Goal: Communication & Community: Share content

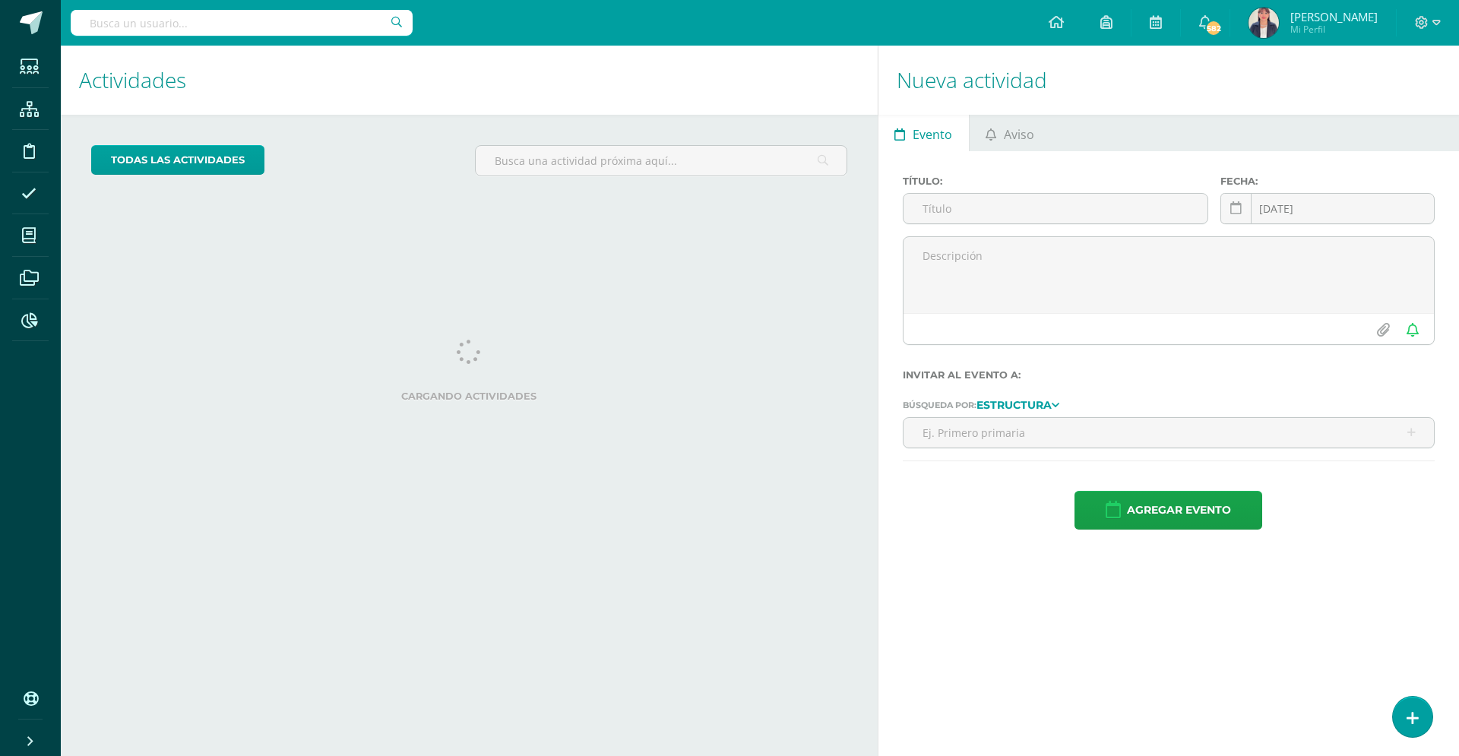
click at [1056, 135] on ul "Evento Aviso" at bounding box center [1169, 133] width 581 height 36
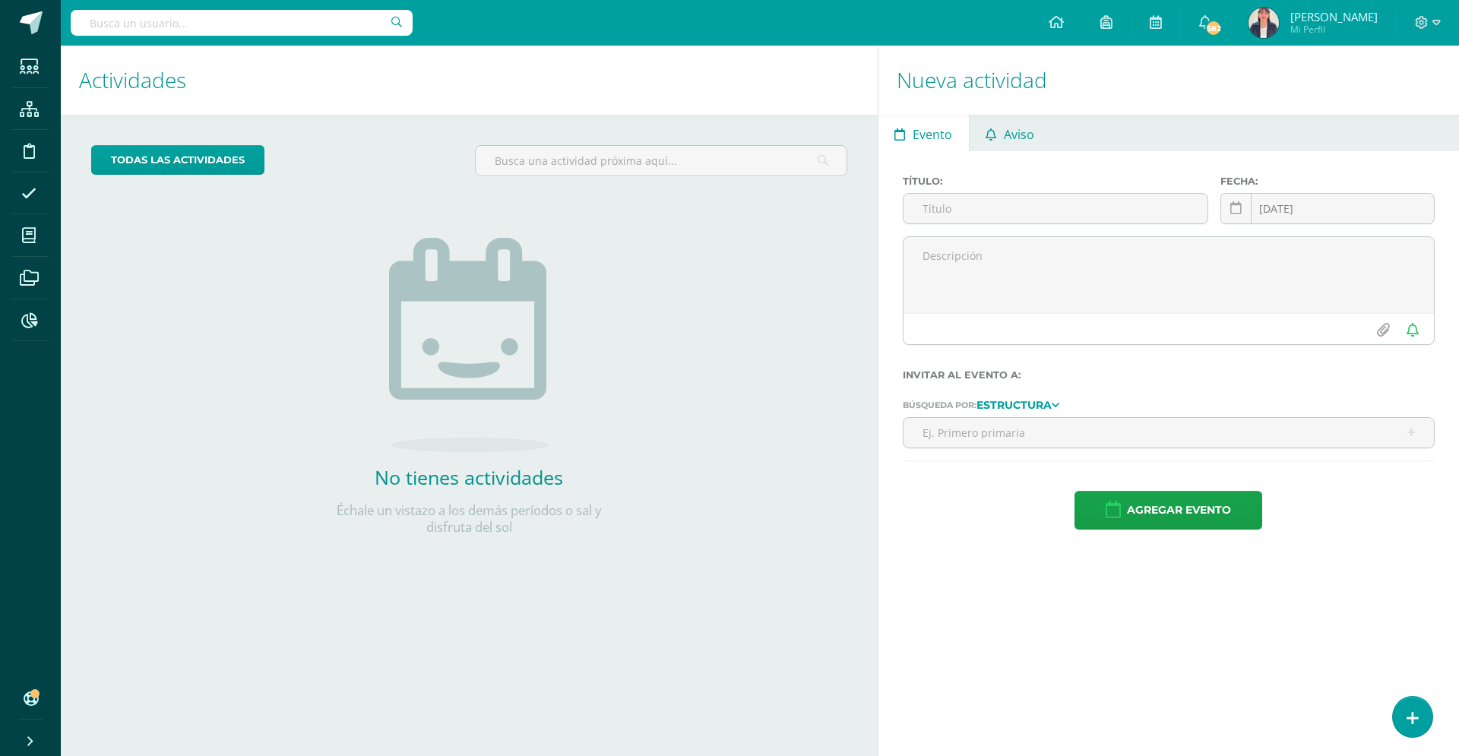
click at [1039, 132] on link "Aviso" at bounding box center [1010, 133] width 81 height 36
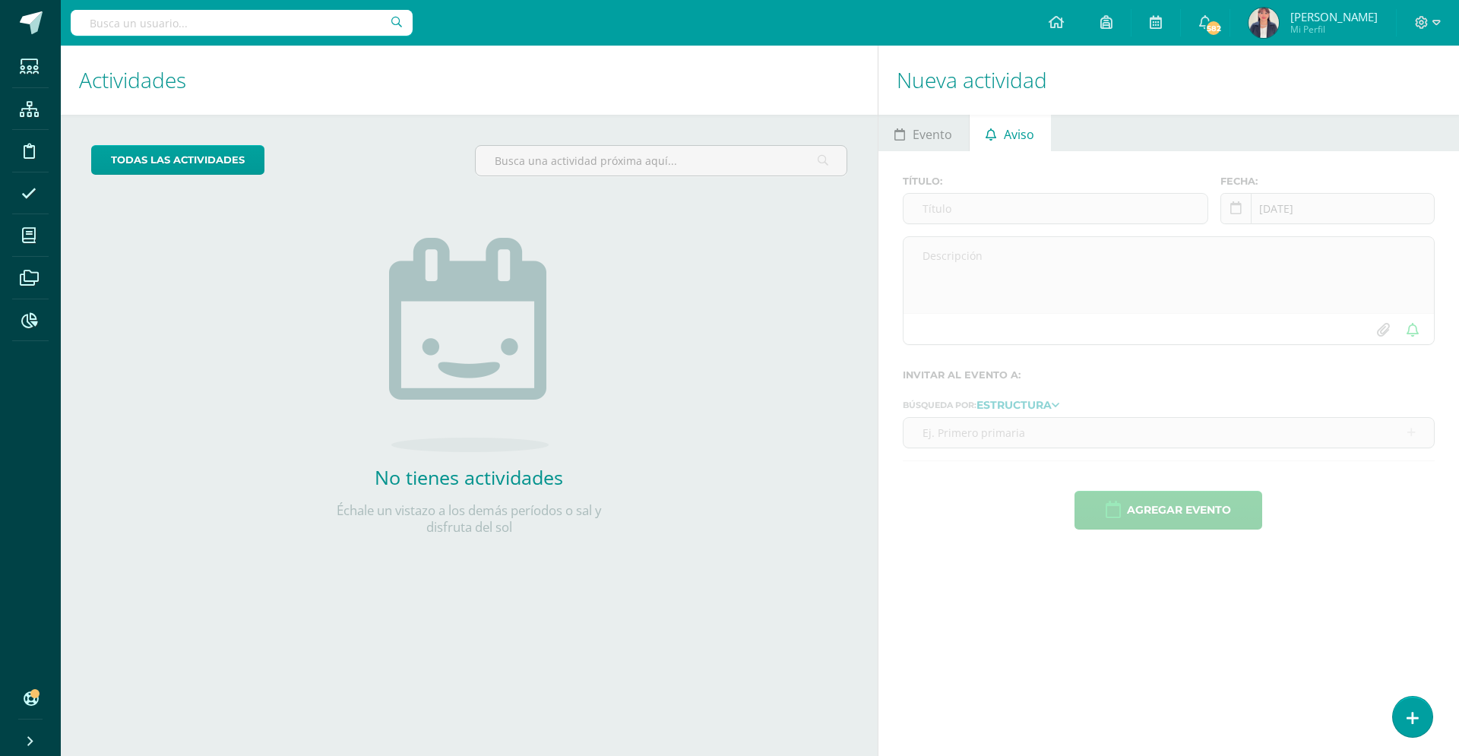
click at [1039, 132] on link "Aviso" at bounding box center [1010, 133] width 81 height 36
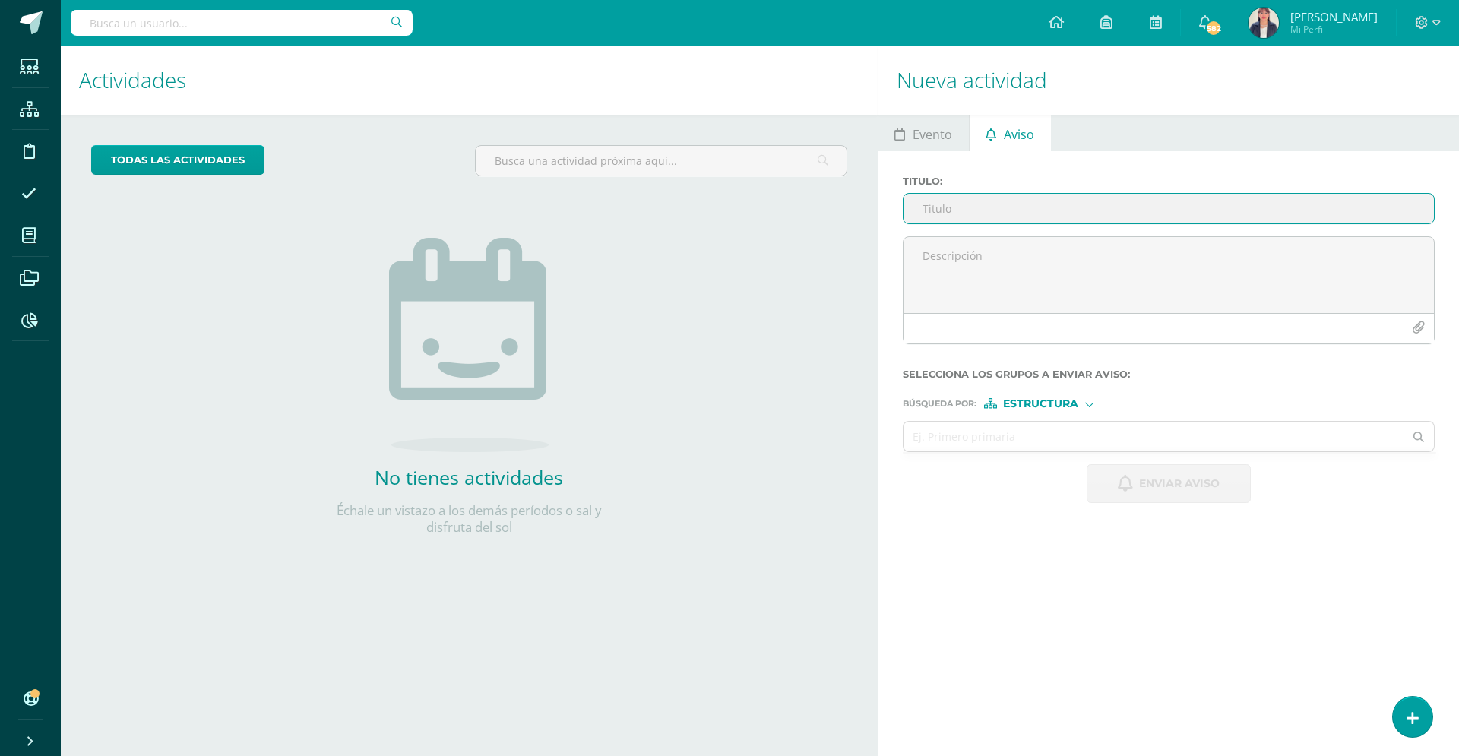
paste input "Circular horarios 11o: toga y foto 2025"
click at [1005, 210] on input "Circular horarios 11o: toga y foto 2025" at bounding box center [1169, 209] width 530 height 30
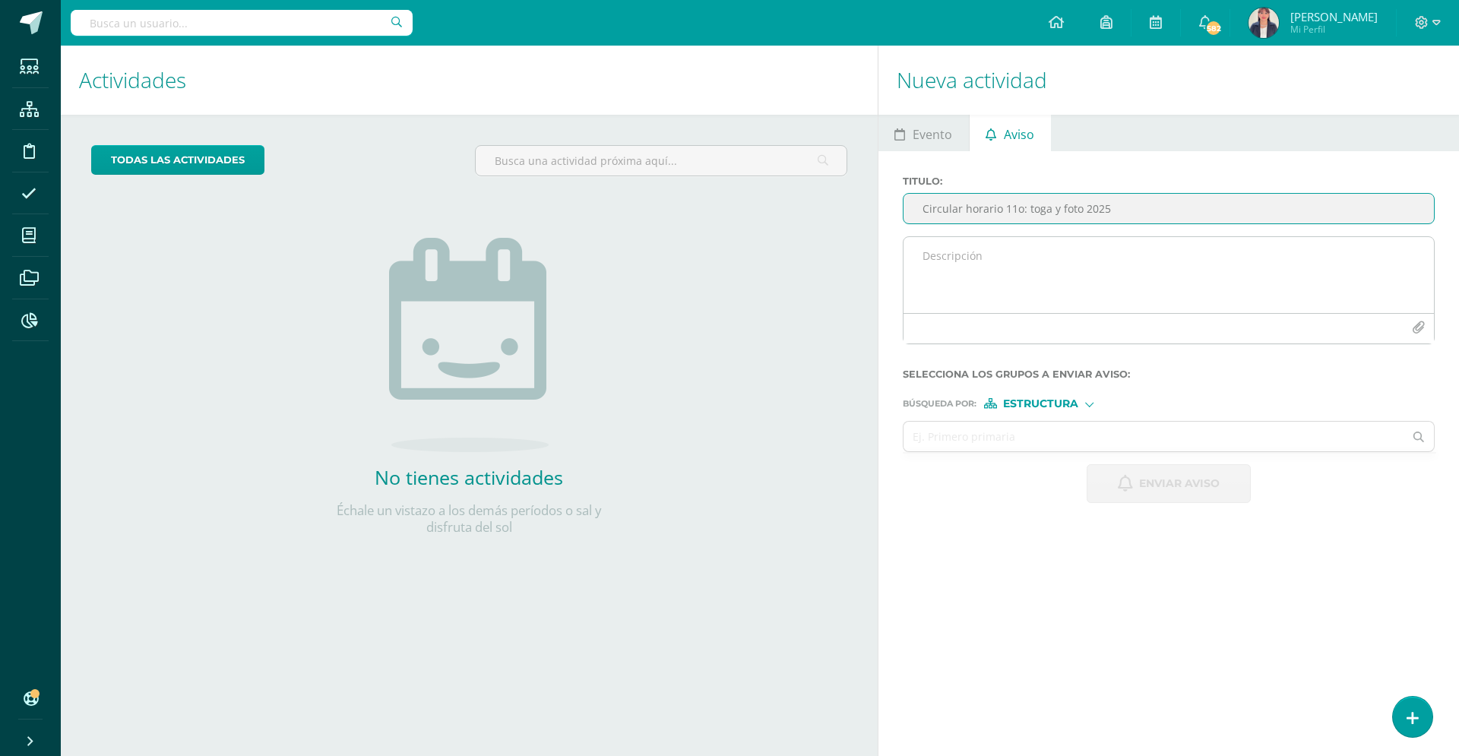
type input "Circular horario 11o: toga y foto 2025"
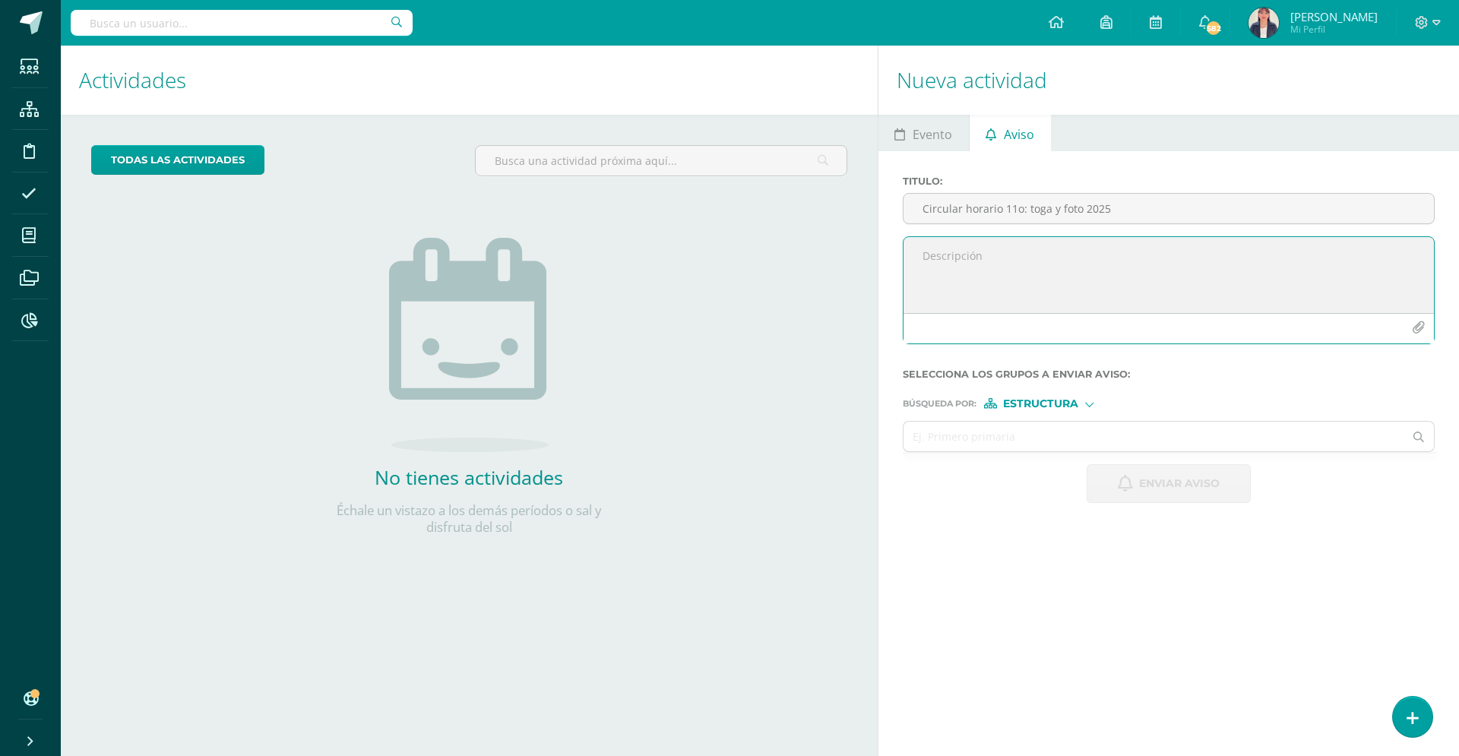
click at [1031, 263] on textarea at bounding box center [1169, 275] width 530 height 76
click at [1360, 275] on textarea "Buenas tardes estimadas familias [PERSON_NAME] bachillerato: Compartimos con us…" at bounding box center [1169, 275] width 530 height 76
click at [1385, 271] on textarea "Buenas tardes estimadas familias [PERSON_NAME] bachillerato: Compartimos con us…" at bounding box center [1169, 275] width 530 height 76
click at [1283, 269] on textarea "Buenas tardes estimadas familias [PERSON_NAME] bachillerato: Compartimos con us…" at bounding box center [1169, 275] width 530 height 76
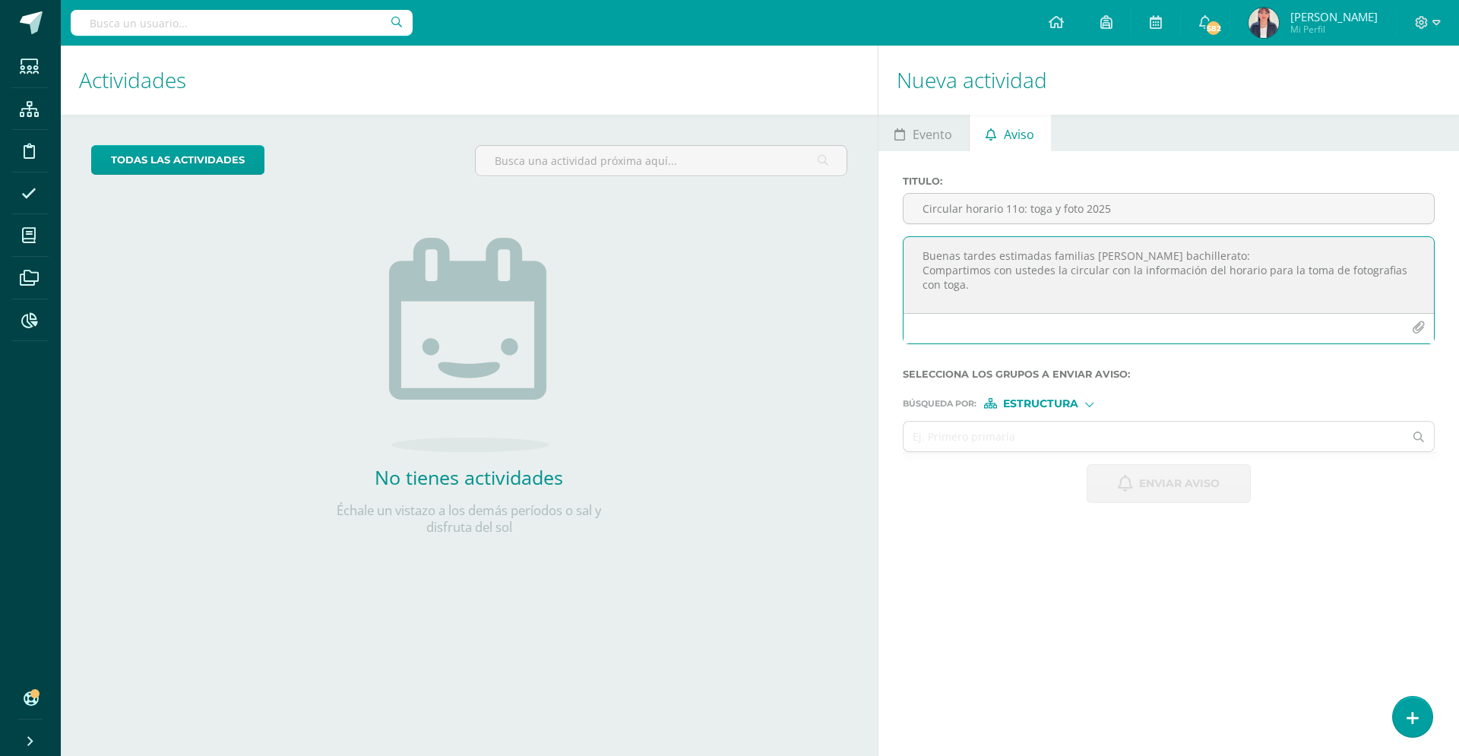
click at [1283, 270] on textarea "Buenas tardes estimadas familias [PERSON_NAME] bachillerato: Compartimos con us…" at bounding box center [1169, 275] width 530 height 76
click at [958, 296] on textarea "Buenas tardes estimadas familias [PERSON_NAME] bachillerato: Compartimos con us…" at bounding box center [1169, 275] width 530 height 76
click at [972, 284] on textarea "Buenas tardes estimadas familias [PERSON_NAME] bachillerato: Compartimos con us…" at bounding box center [1169, 275] width 530 height 76
type textarea "Buenas tardes estimadas familias [PERSON_NAME] bachillerato: Compartimos con us…"
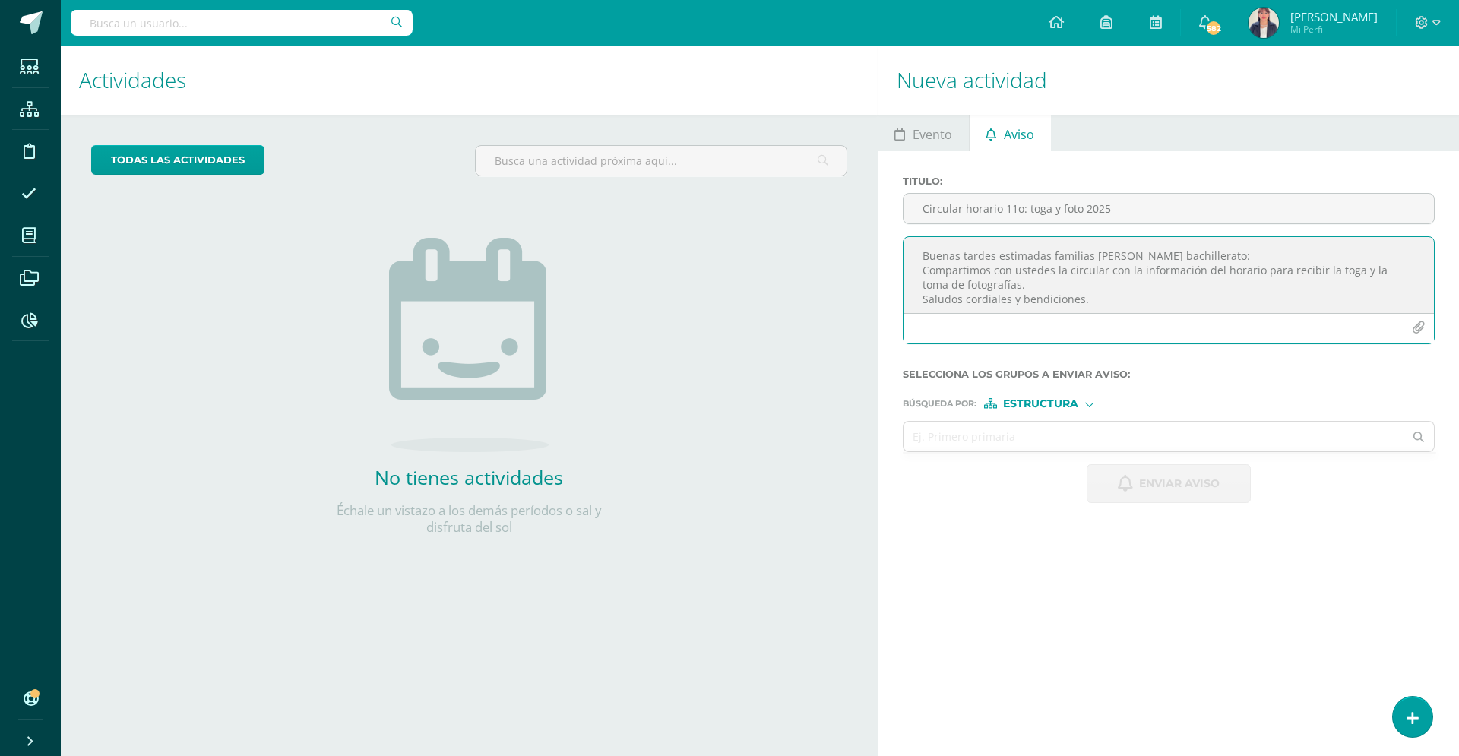
click at [1411, 327] on button "button" at bounding box center [1419, 328] width 30 height 30
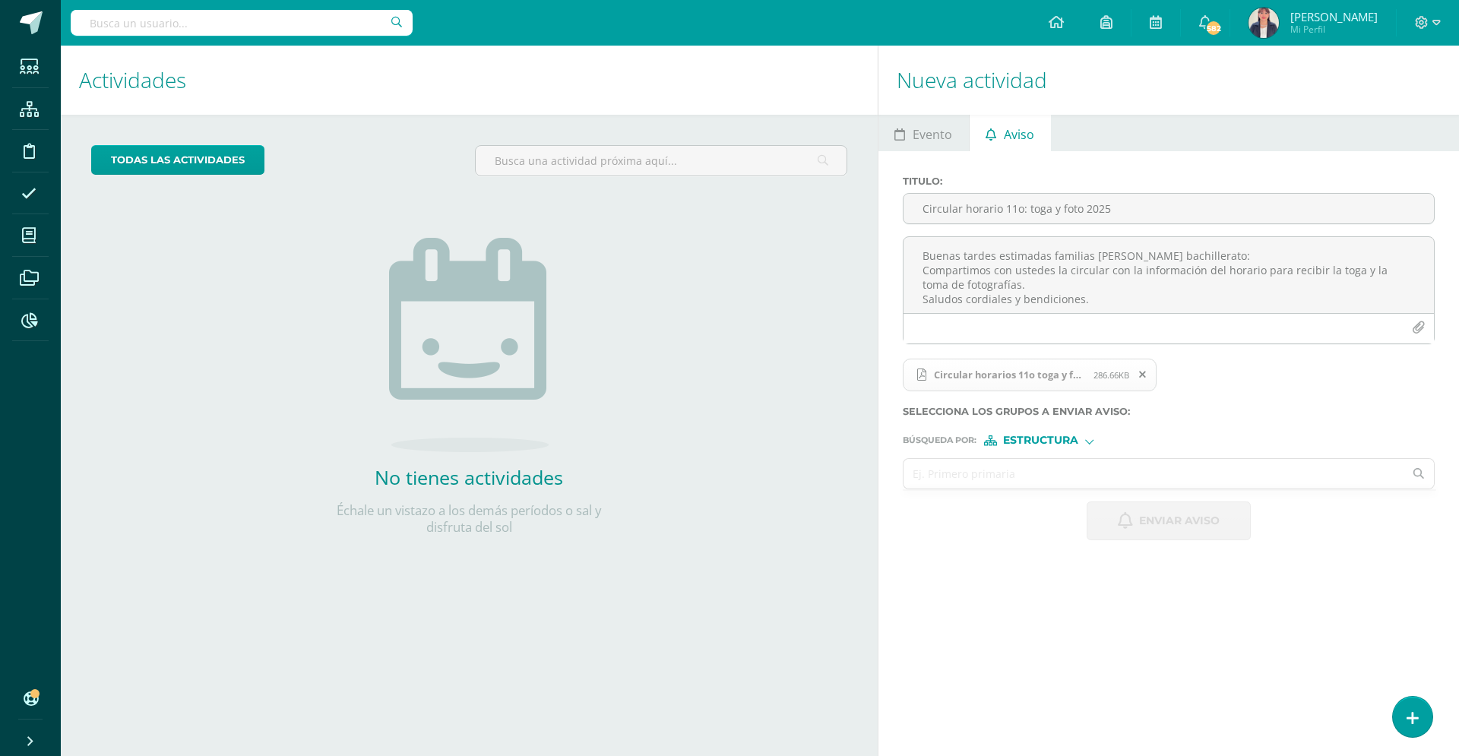
click at [993, 474] on input "text" at bounding box center [1154, 474] width 501 height 30
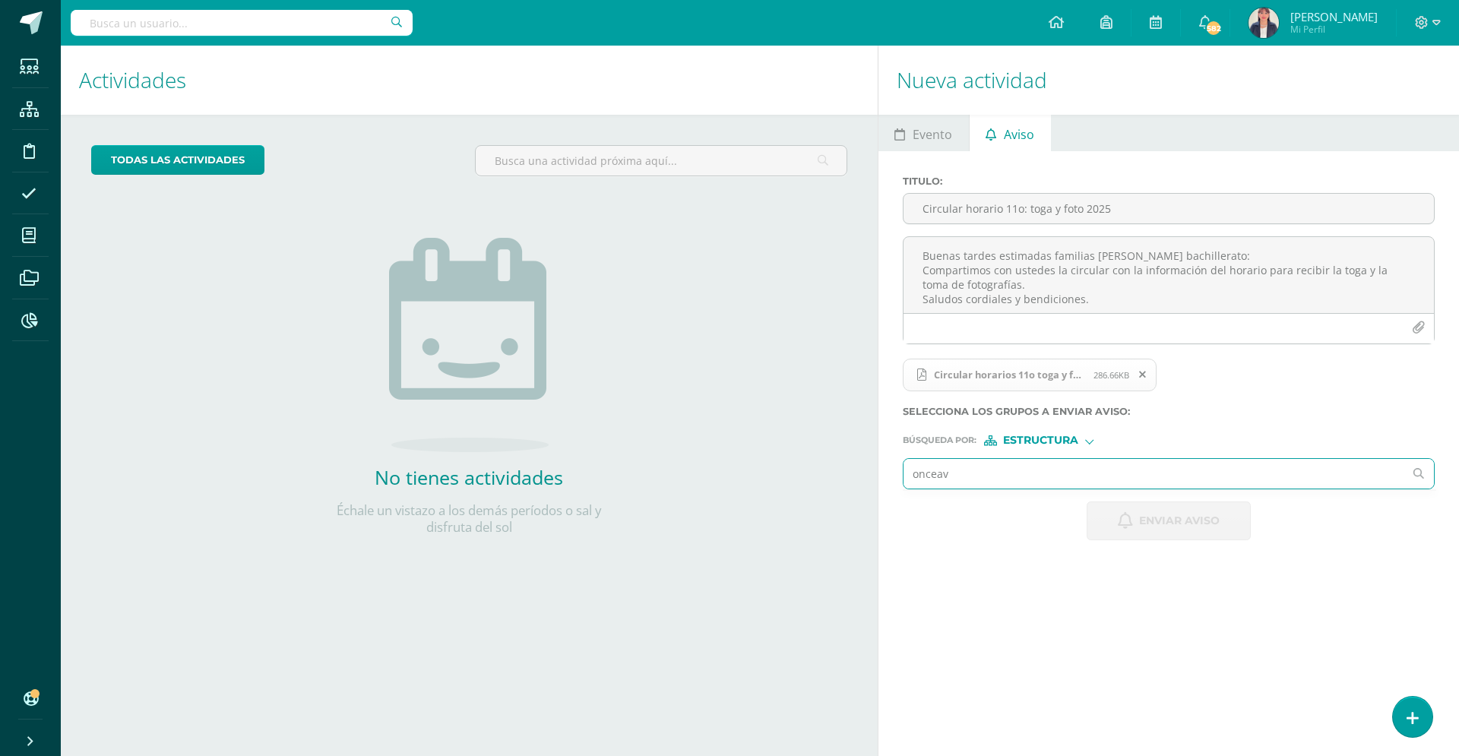
type input "onceavo"
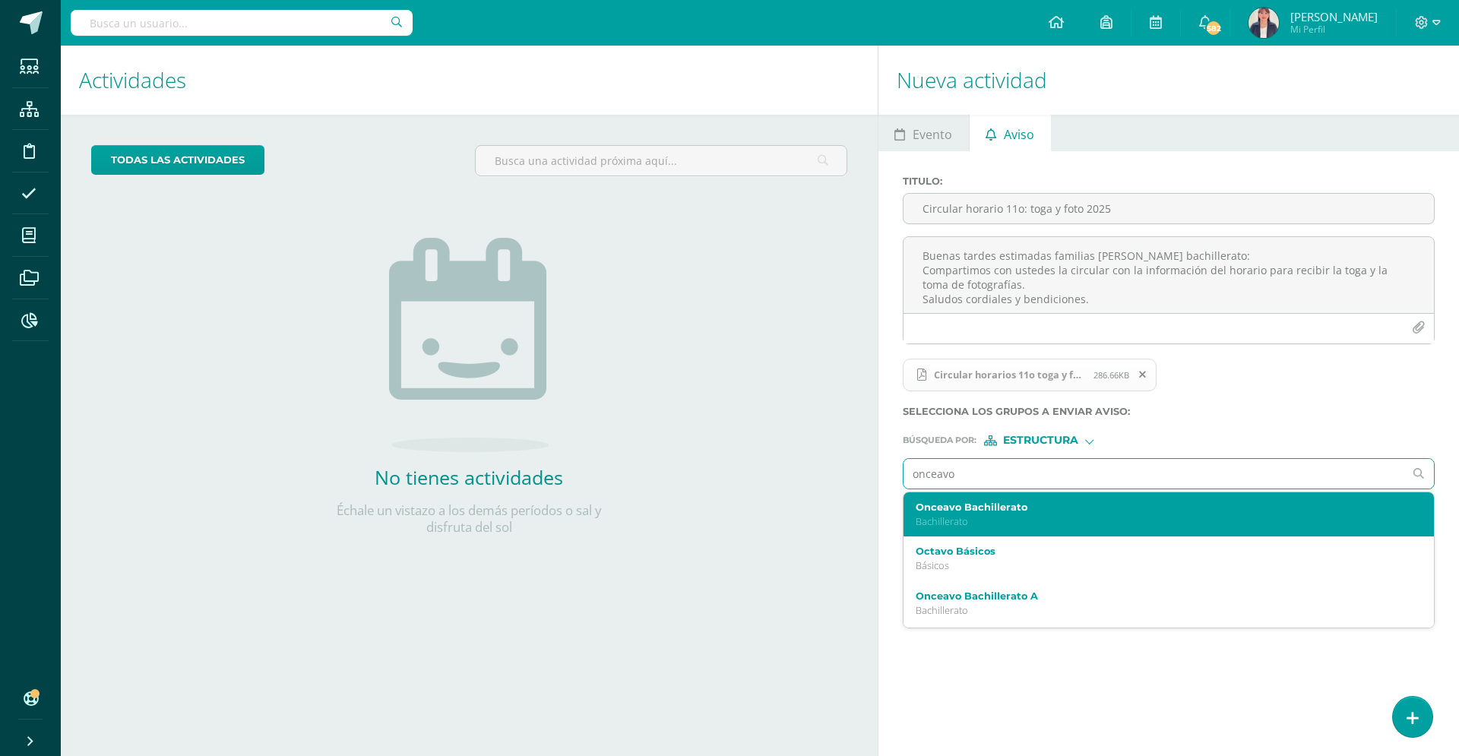
click at [1009, 508] on label "Onceavo Bachillerato" at bounding box center [1158, 507] width 484 height 11
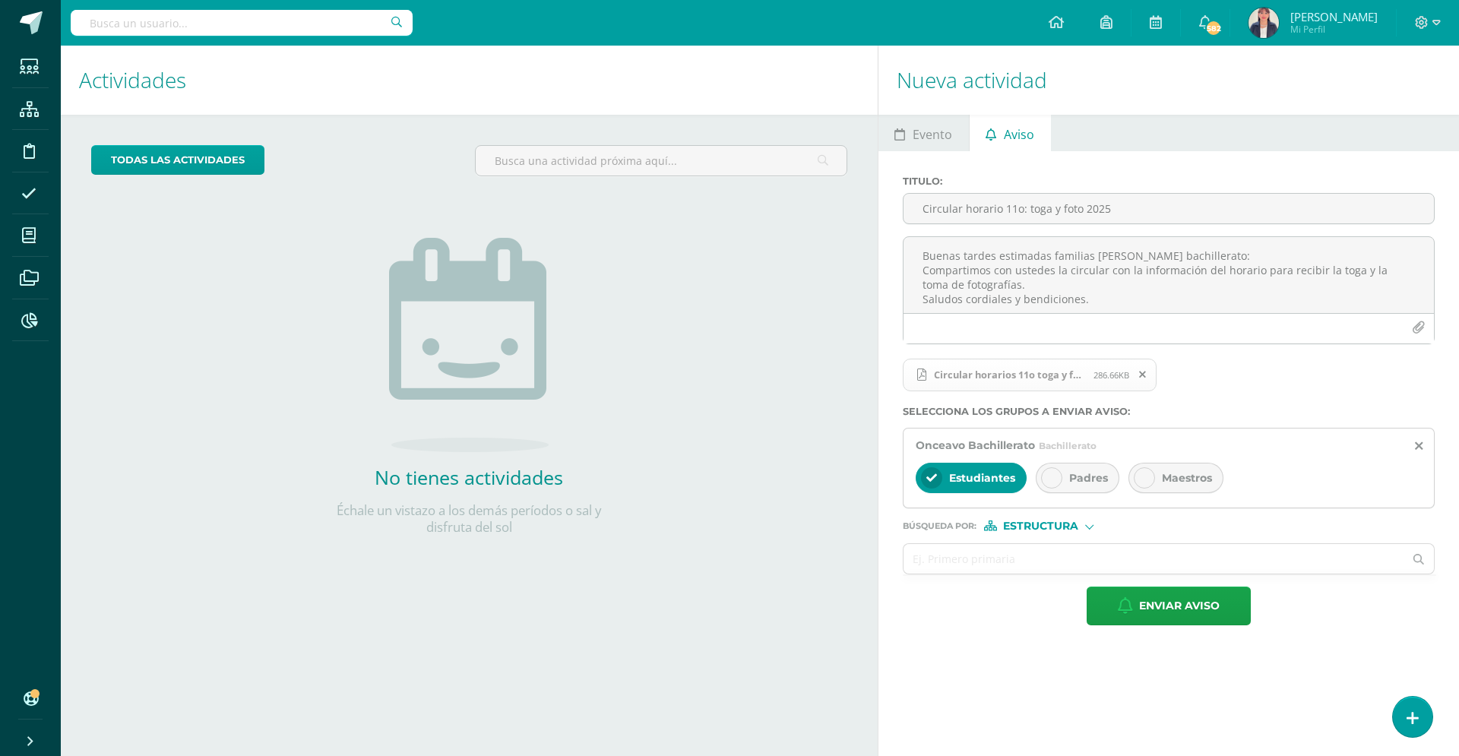
click at [1048, 469] on div at bounding box center [1051, 477] width 21 height 21
click at [1139, 471] on div at bounding box center [1144, 477] width 21 height 21
click at [1051, 530] on span "Estructura" at bounding box center [1040, 526] width 75 height 8
click at [1043, 562] on span "Persona" at bounding box center [1046, 566] width 55 height 8
click at [983, 570] on input "text" at bounding box center [1154, 559] width 501 height 30
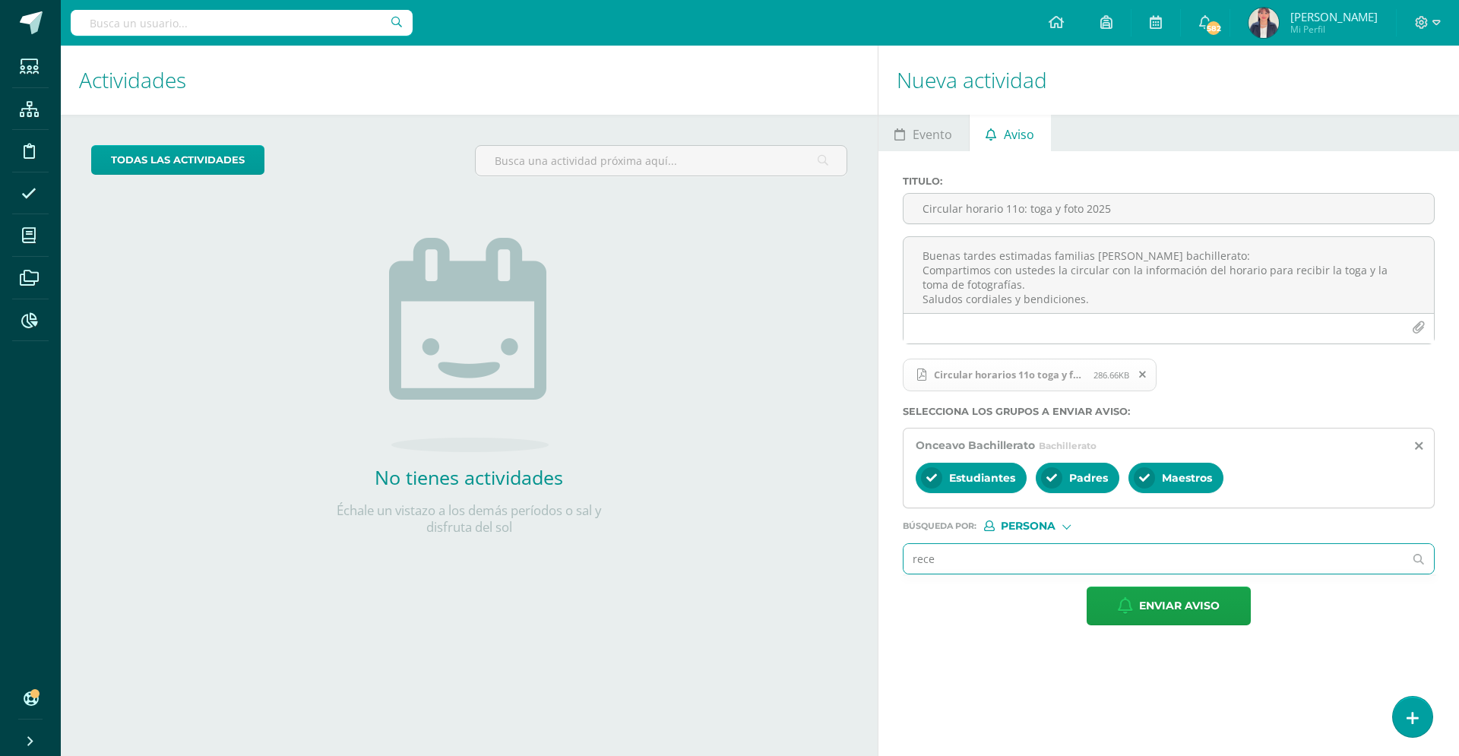
type input "recep"
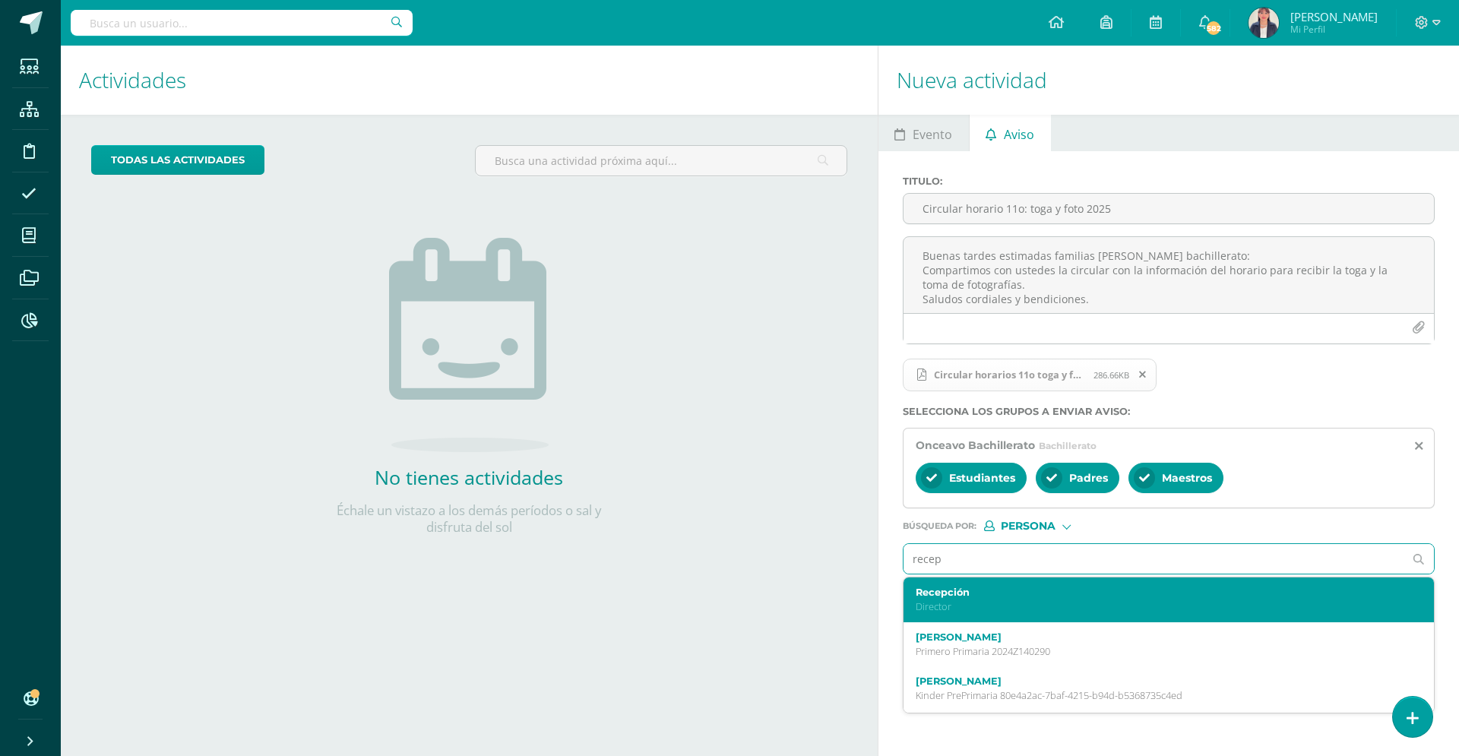
click at [983, 597] on label "Recepción" at bounding box center [1158, 592] width 484 height 11
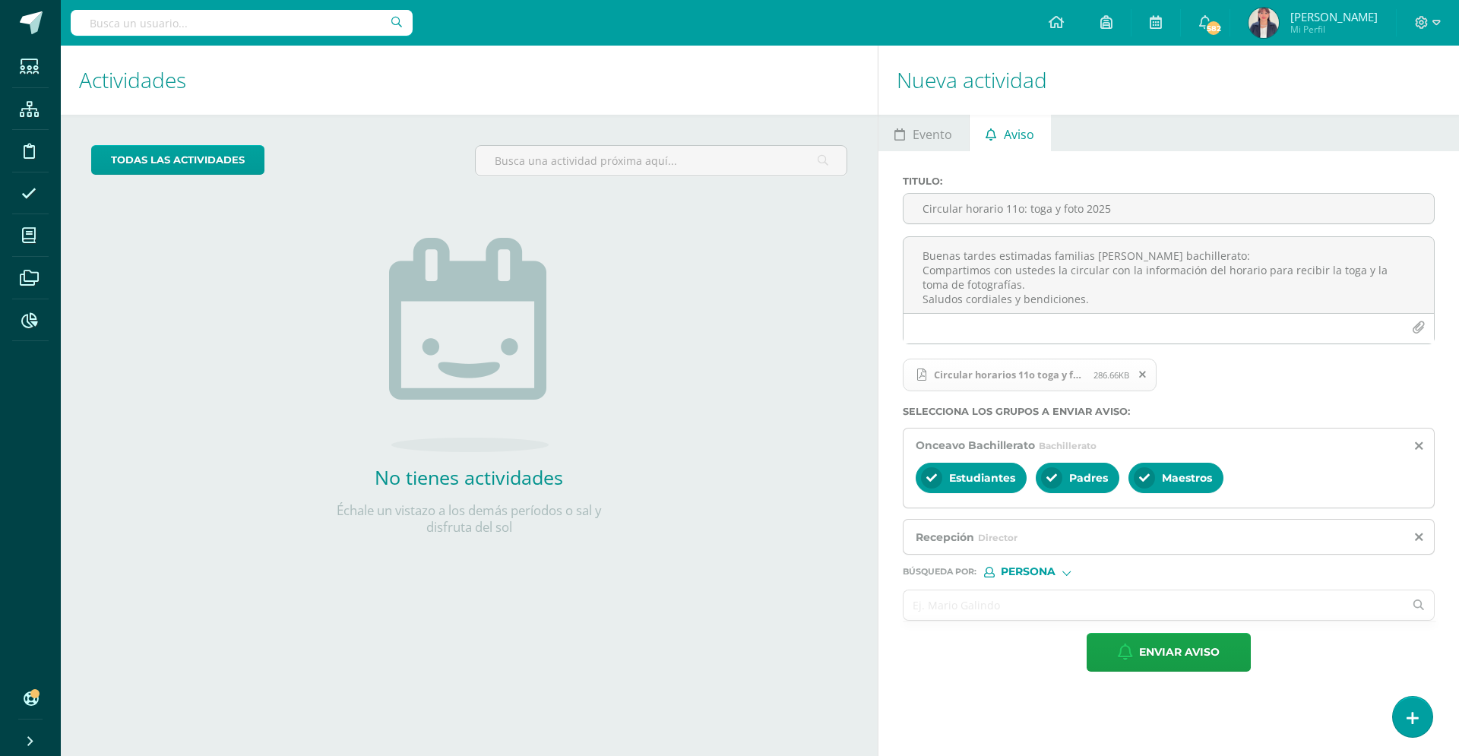
click at [932, 611] on input "text" at bounding box center [1154, 606] width 501 height 30
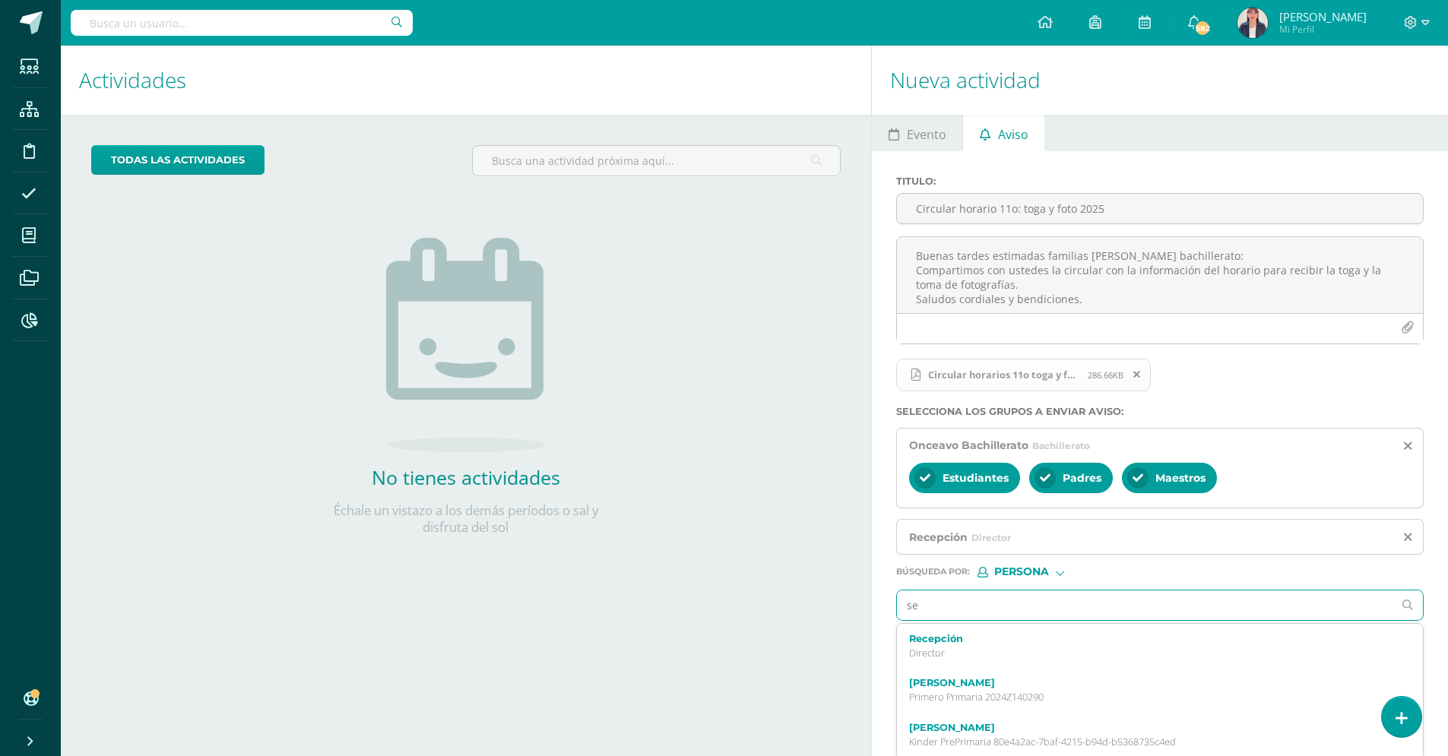
type input "sec"
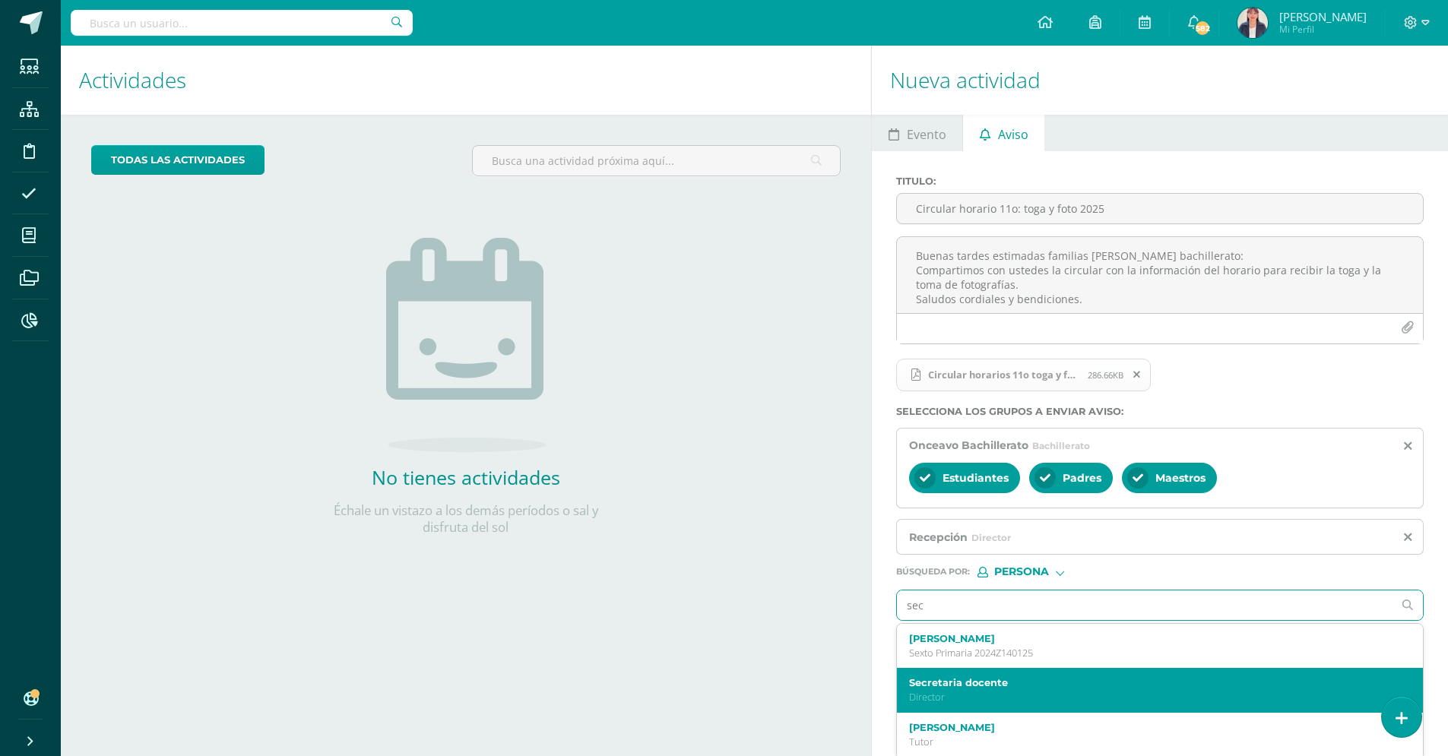
click at [969, 677] on label "Secretaria docente" at bounding box center [1149, 682] width 480 height 11
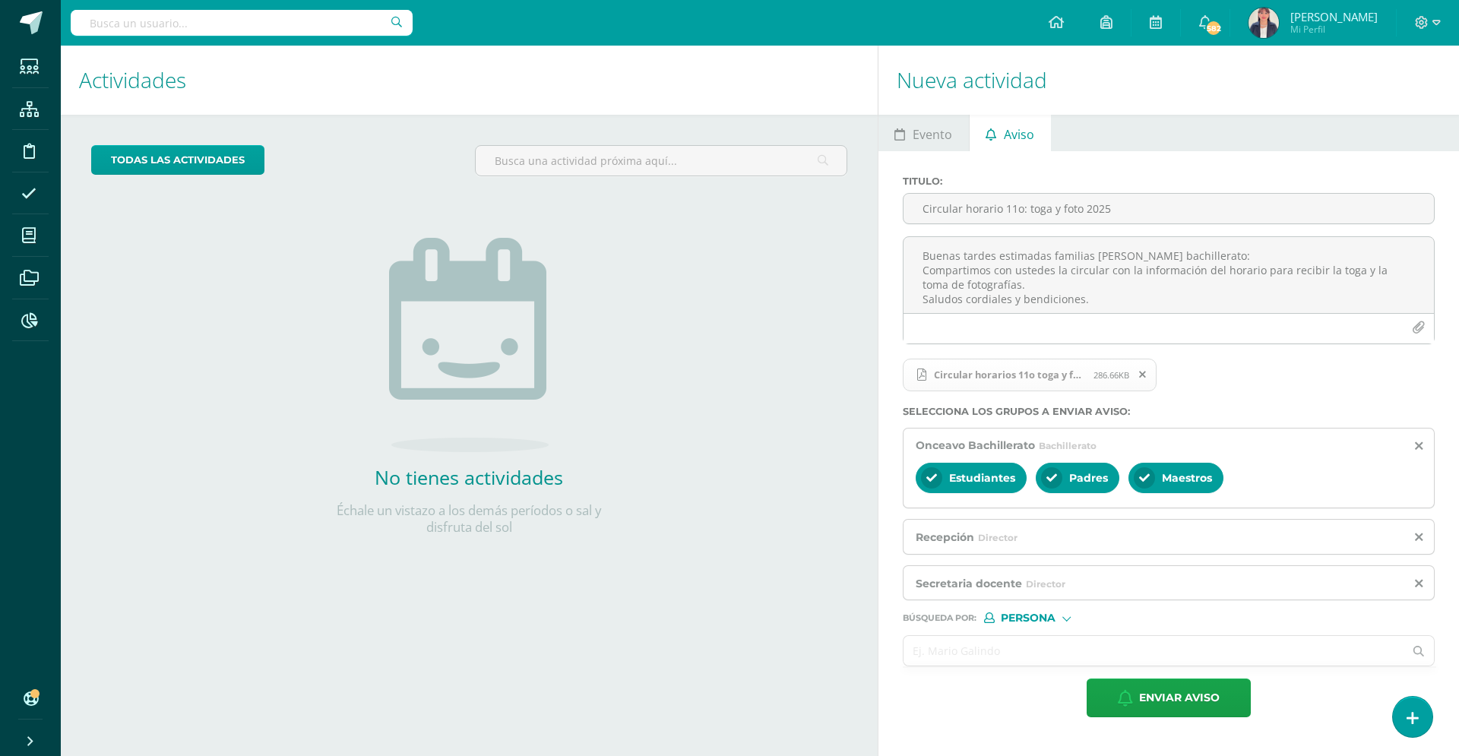
click at [968, 659] on input "text" at bounding box center [1154, 651] width 501 height 30
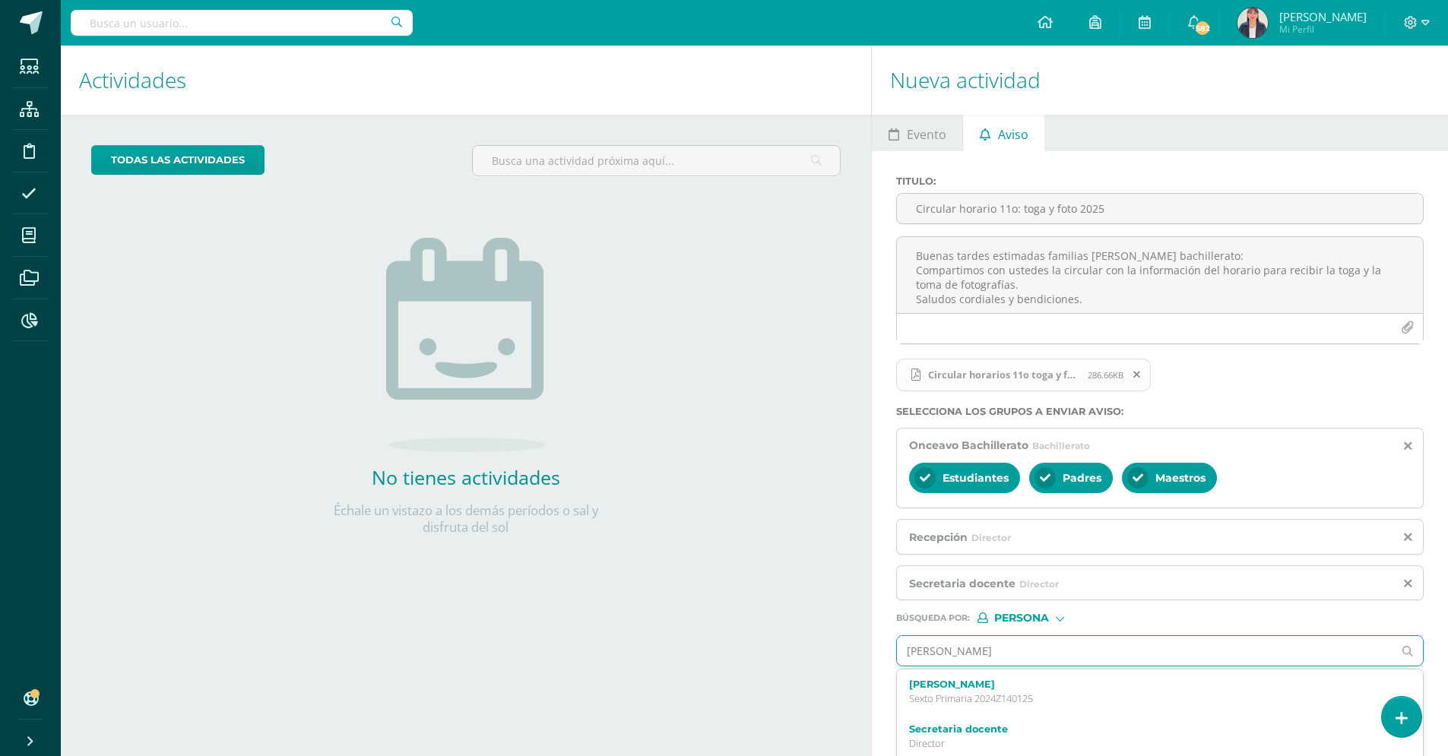
type input "[PERSON_NAME]"
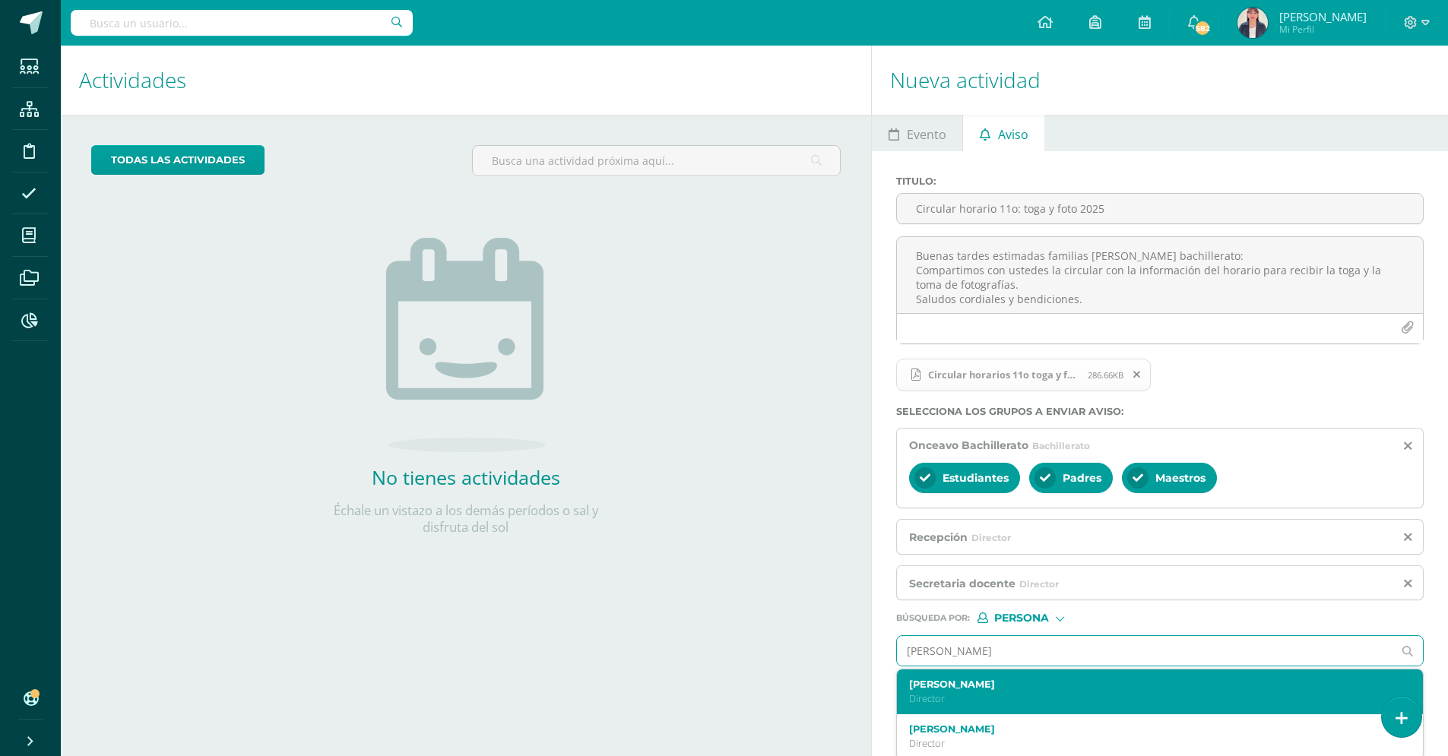
click at [993, 679] on label "[PERSON_NAME]" at bounding box center [1149, 684] width 480 height 11
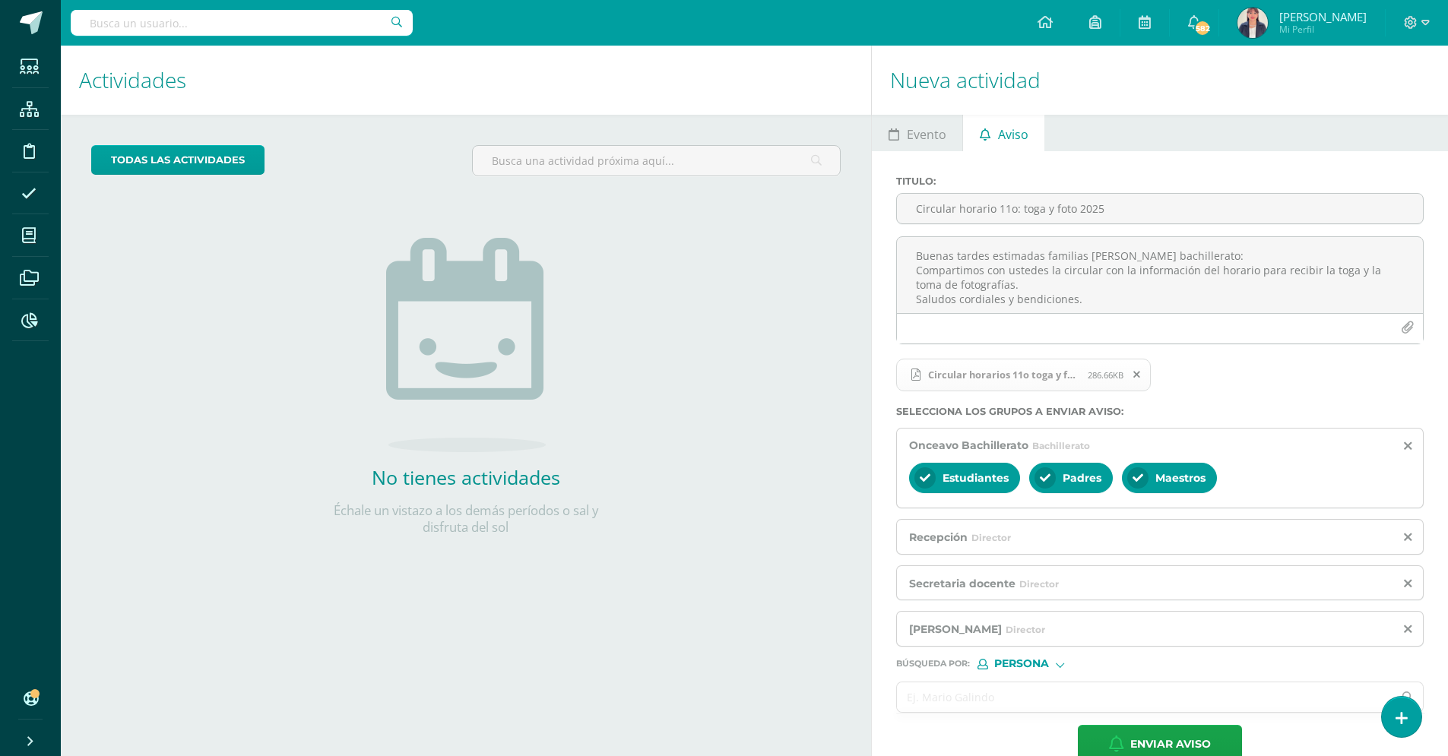
click at [941, 701] on input "text" at bounding box center [1145, 697] width 496 height 30
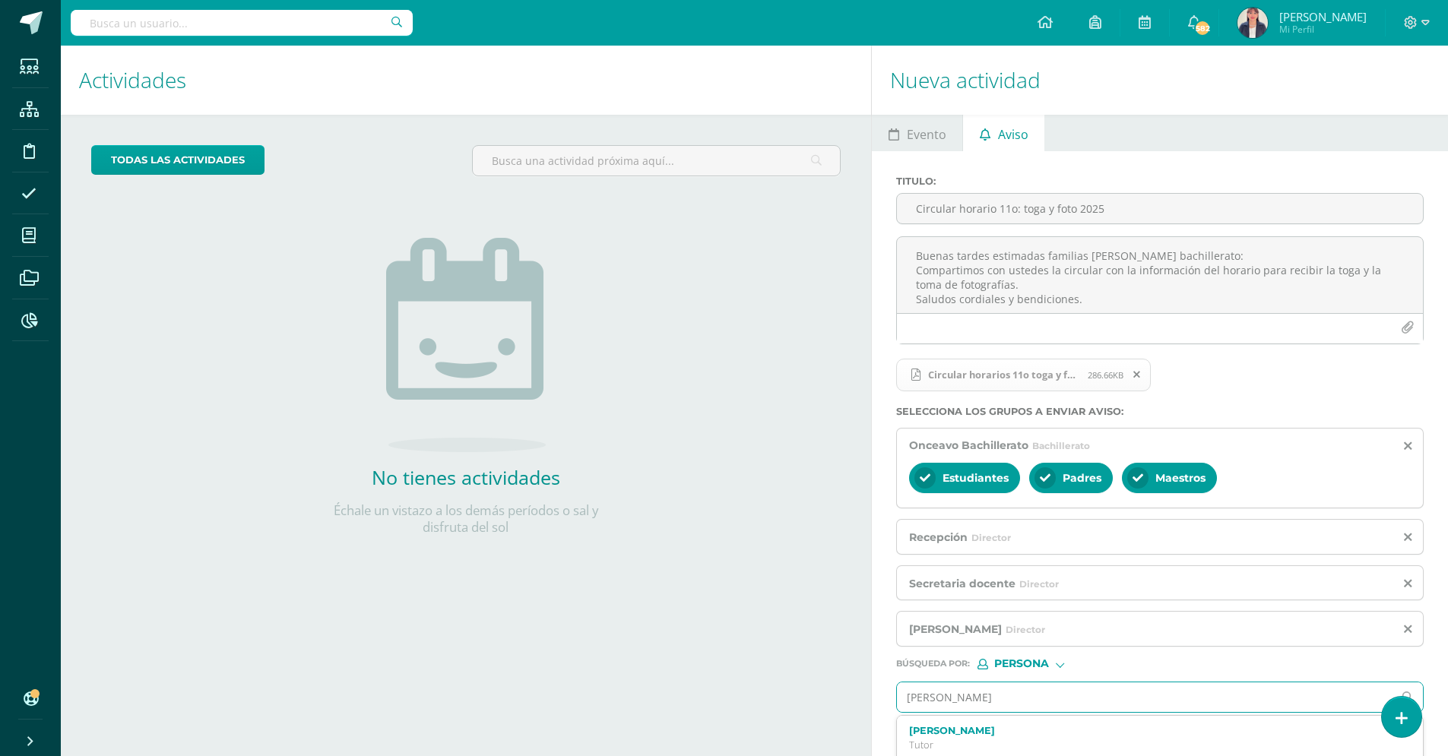
type input "[PERSON_NAME]"
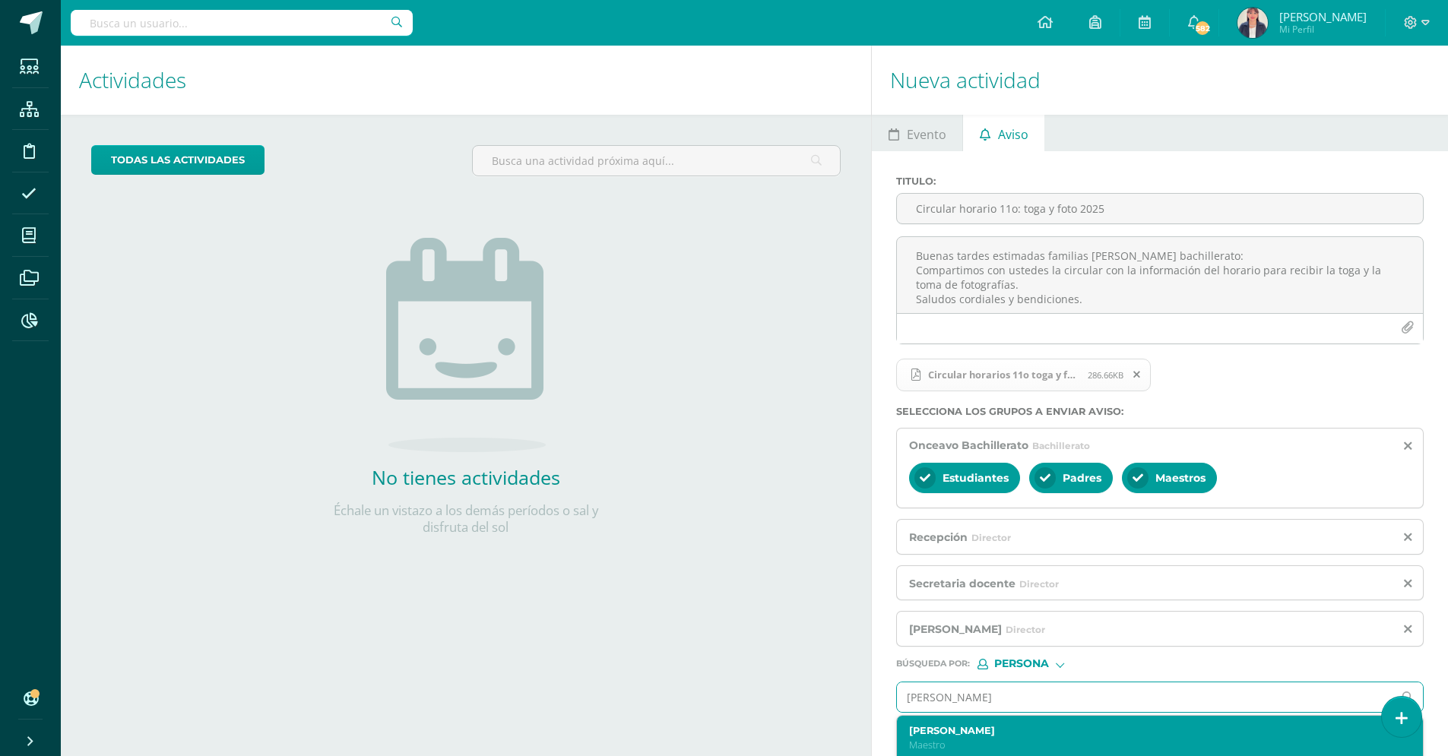
click at [976, 739] on p "Maestro" at bounding box center [1149, 745] width 480 height 13
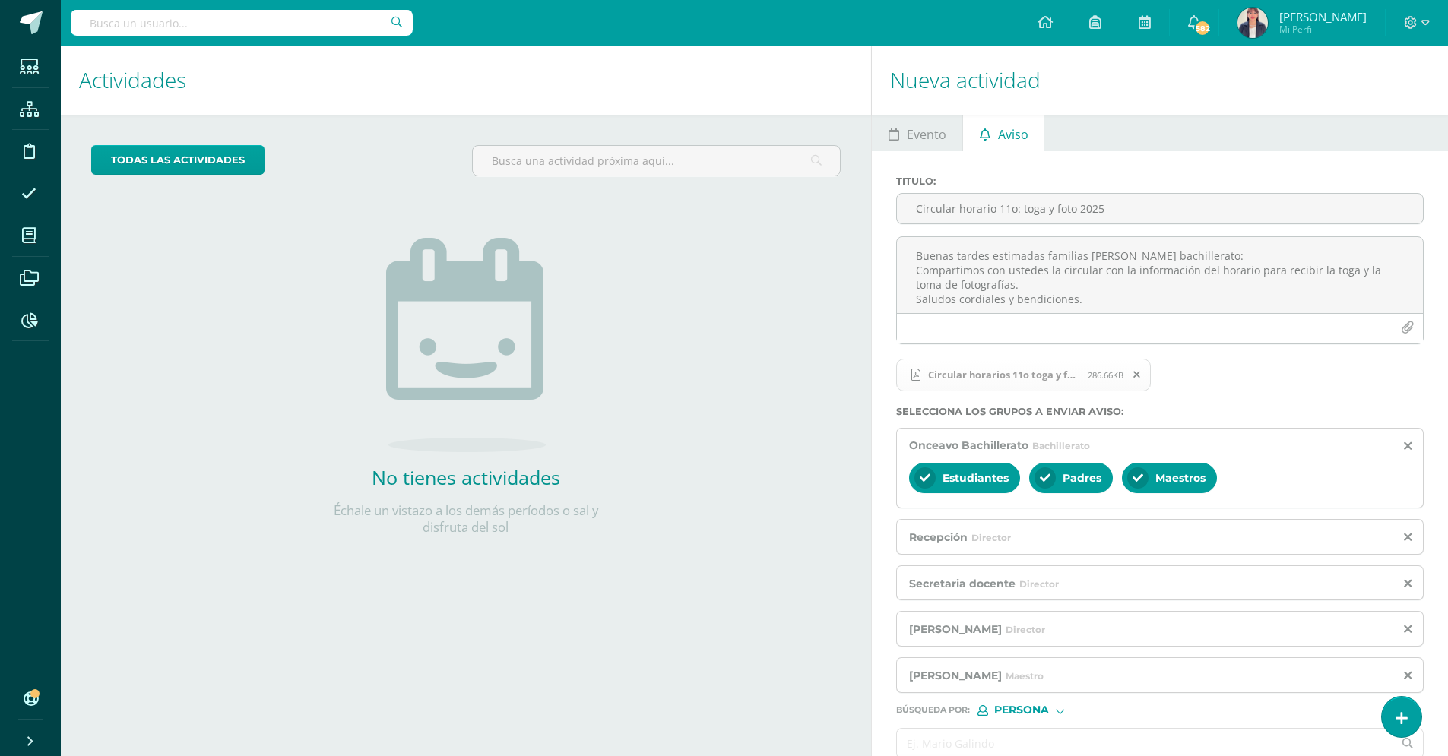
click at [945, 738] on input "text" at bounding box center [1145, 744] width 496 height 30
type input "[PERSON_NAME]"
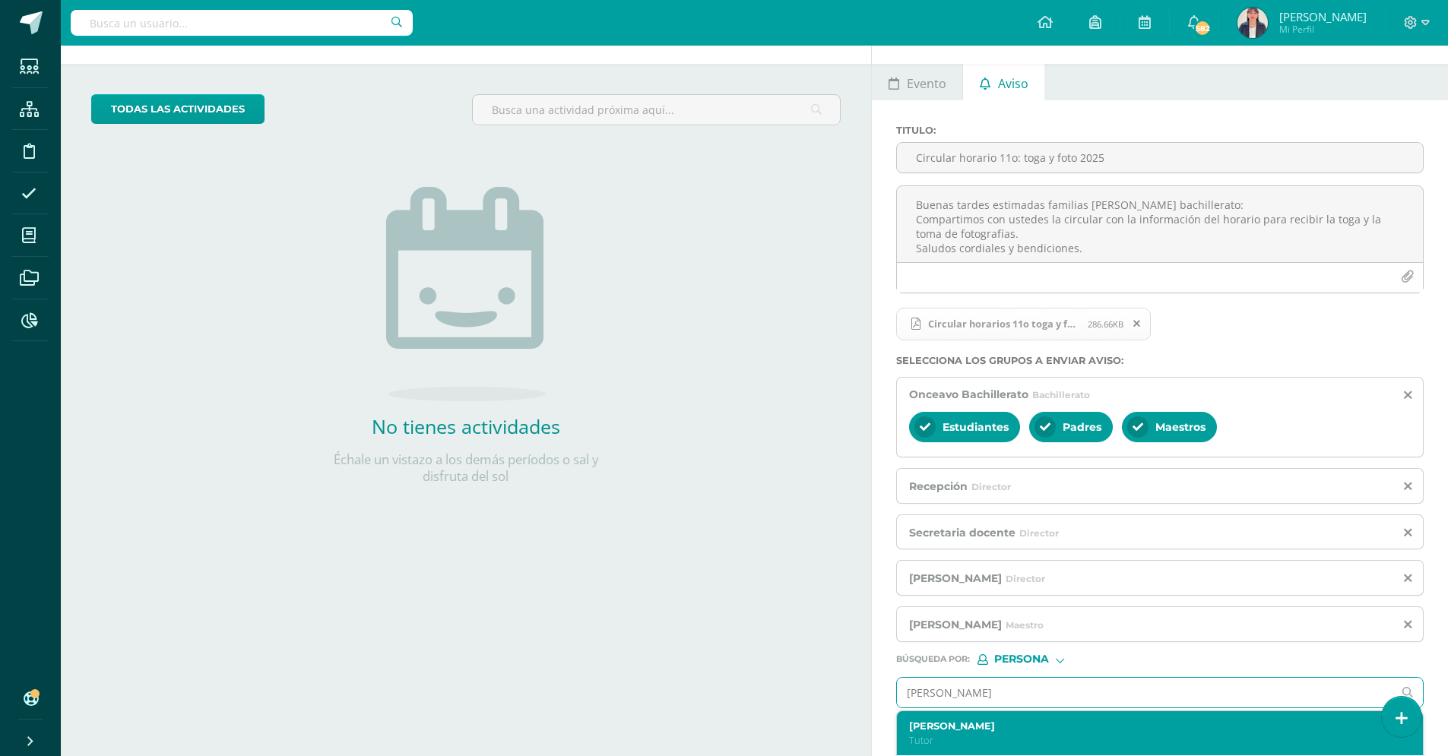
scroll to position [54, 0]
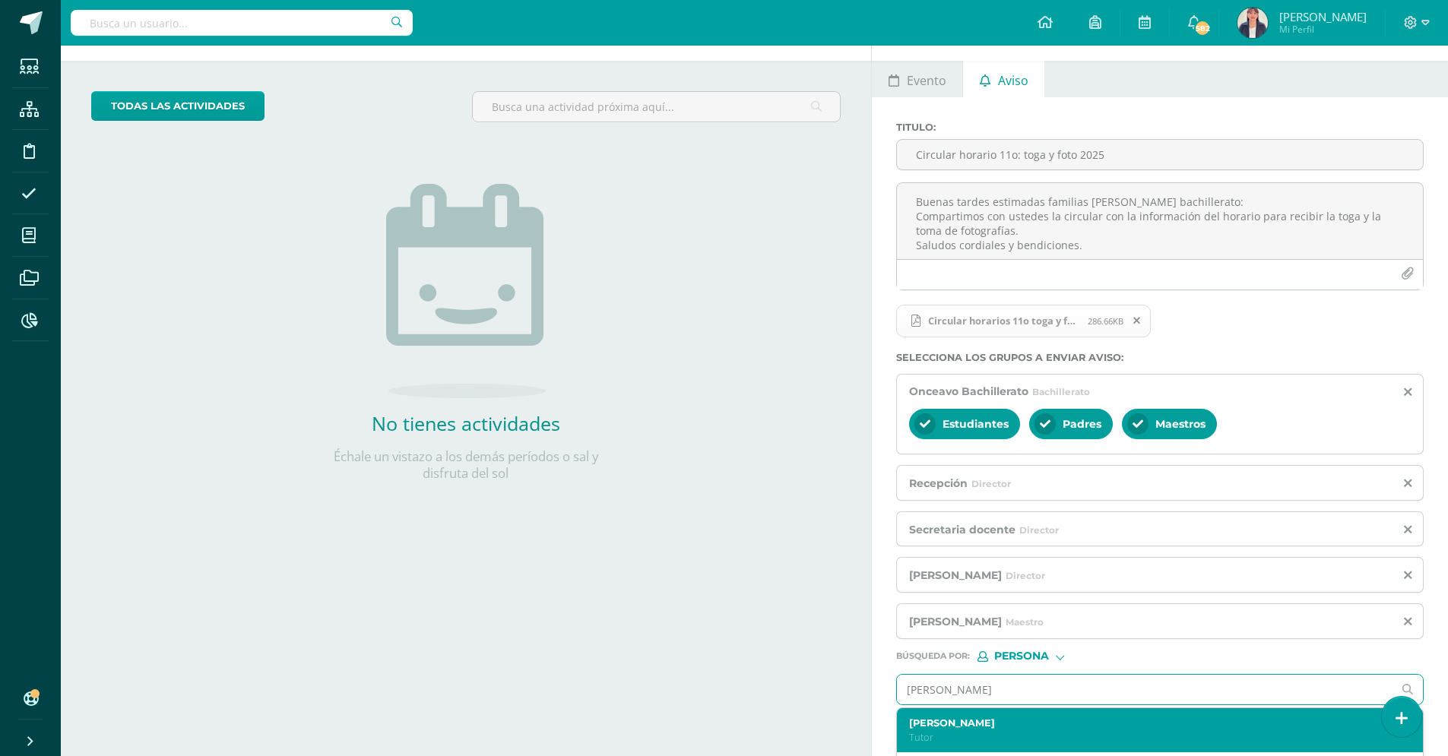
click at [995, 720] on label "[PERSON_NAME]" at bounding box center [1149, 722] width 480 height 11
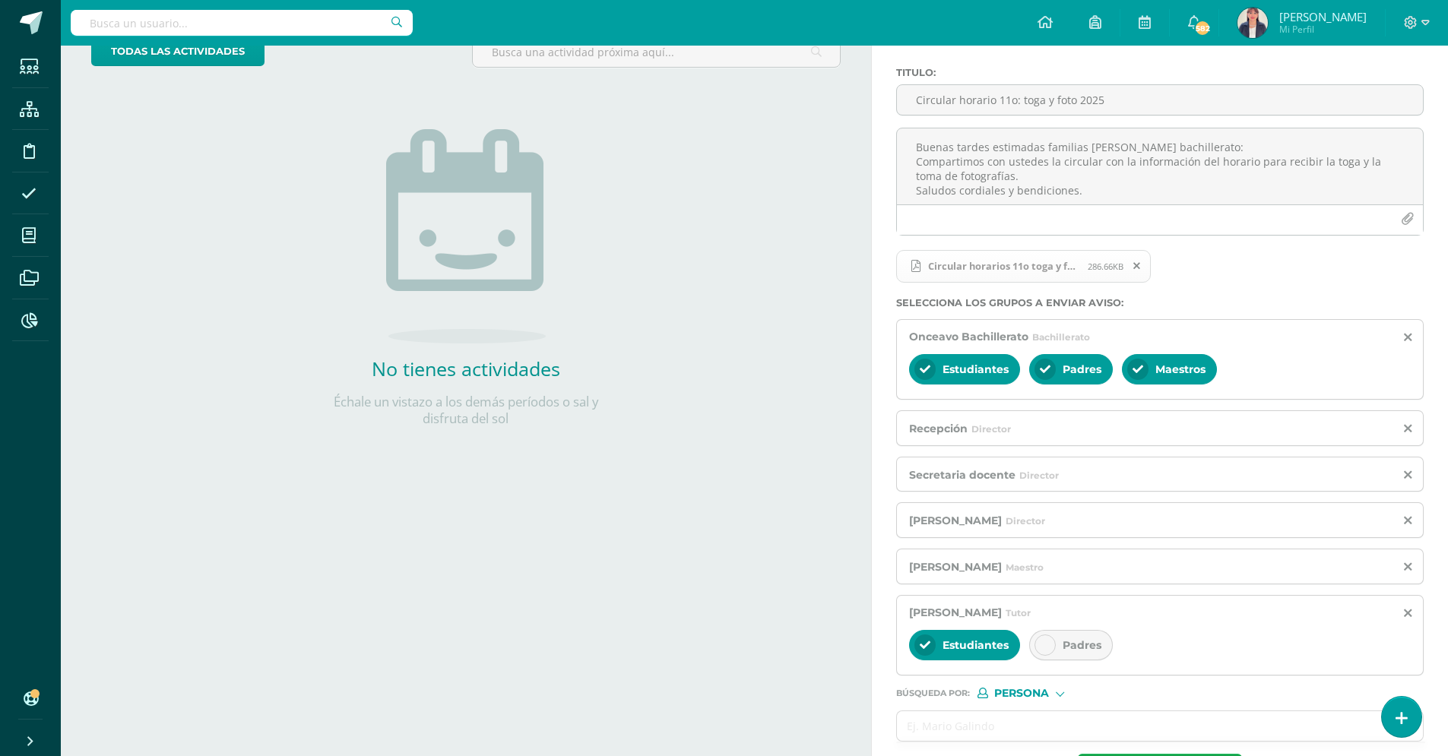
scroll to position [169, 0]
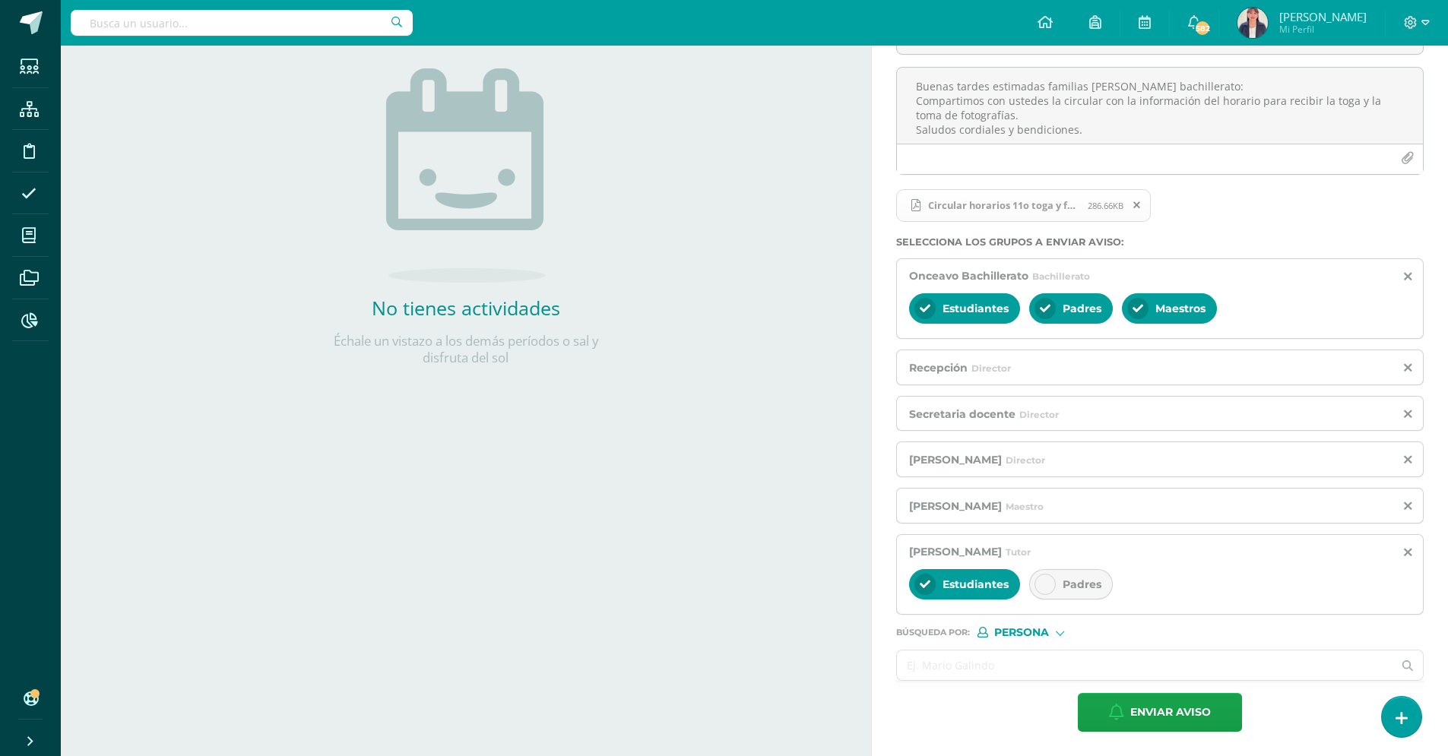
drag, startPoint x: 984, startPoint y: 676, endPoint x: 986, endPoint y: 664, distance: 11.5
click at [986, 664] on input "text" at bounding box center [1145, 666] width 496 height 30
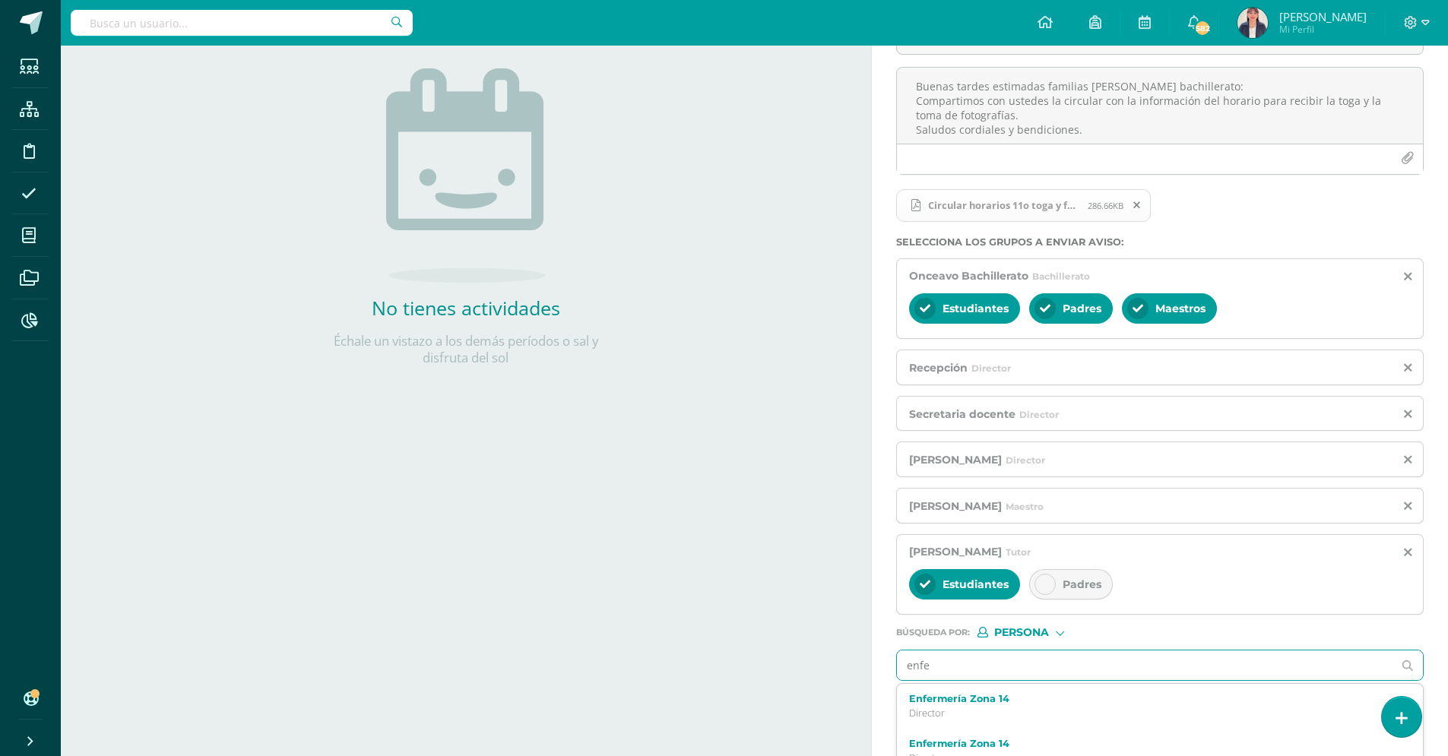
type input "enfer"
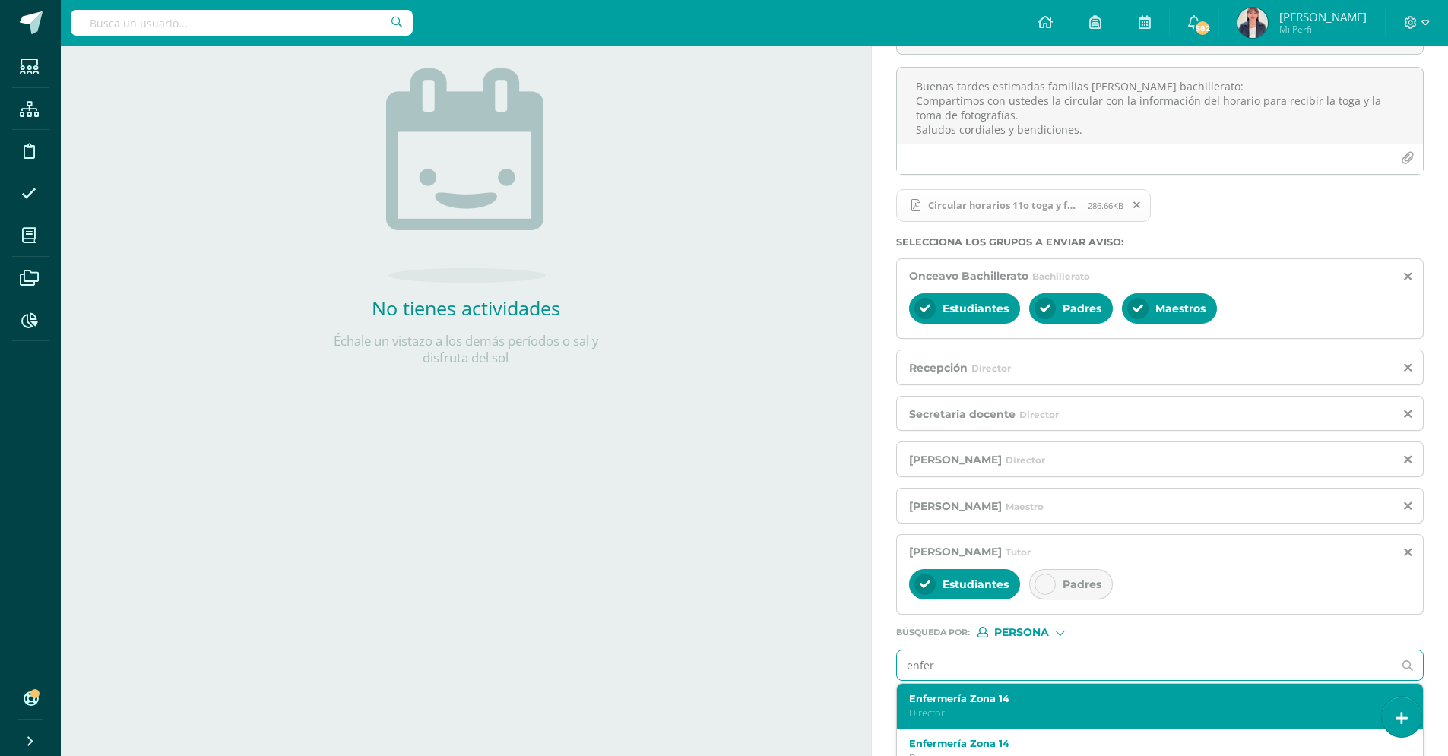
click at [1012, 701] on label "Enfermería Zona 14" at bounding box center [1149, 698] width 480 height 11
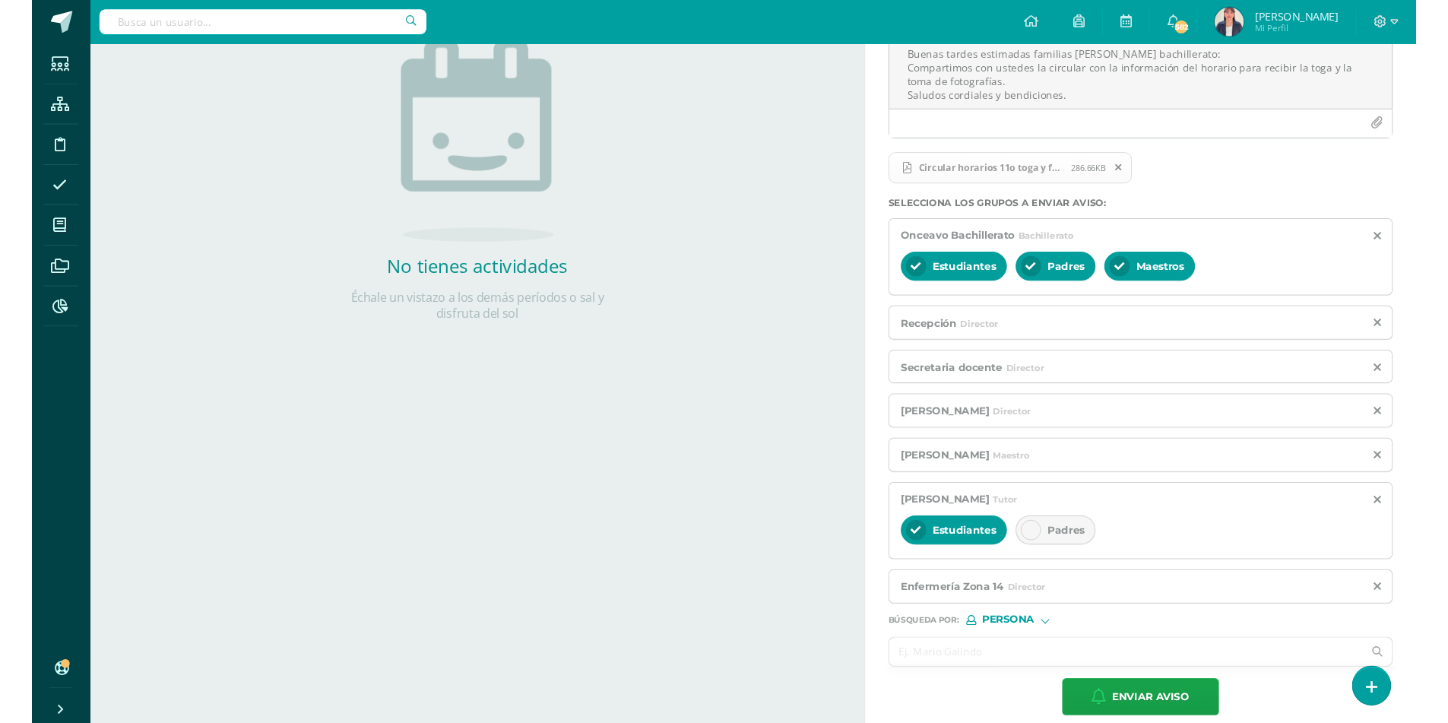
scroll to position [216, 0]
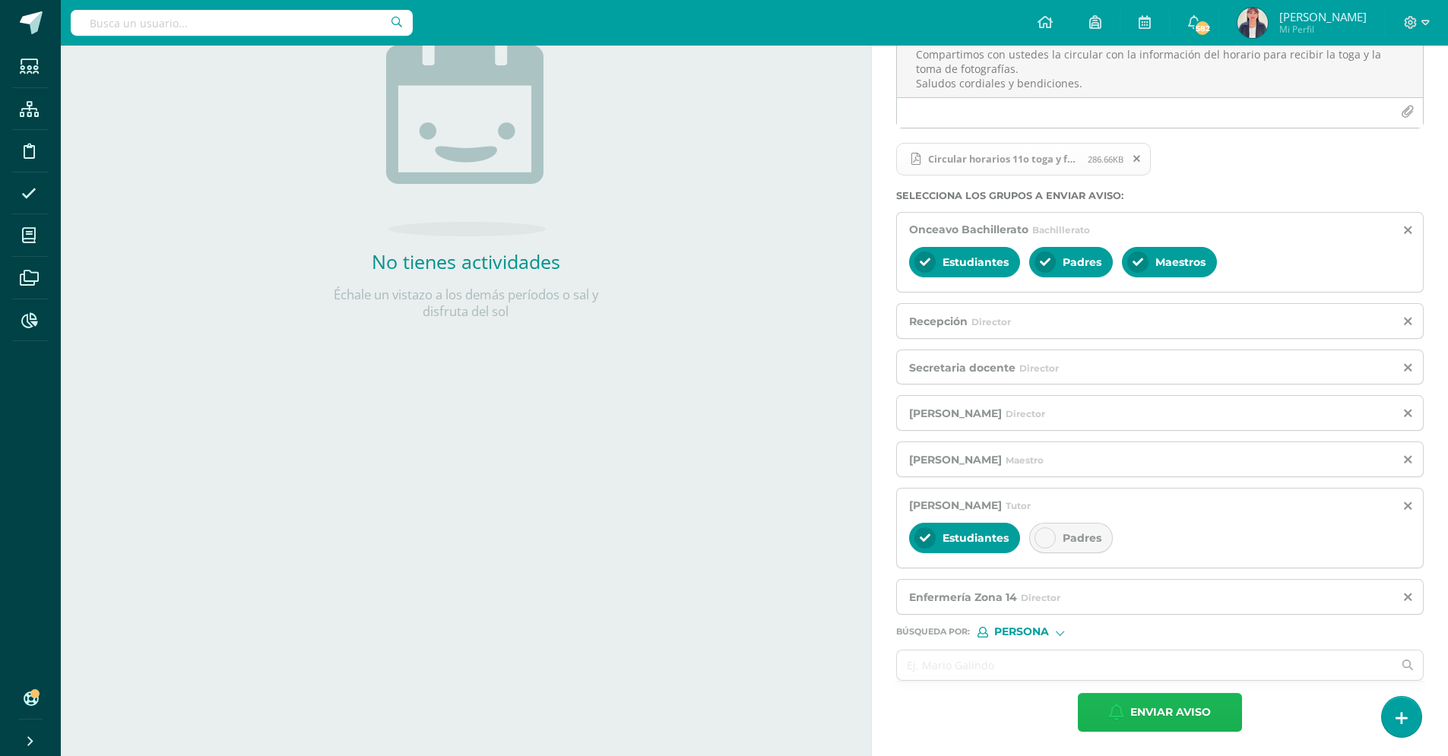
click at [1180, 708] on span "Enviar aviso" at bounding box center [1170, 712] width 81 height 37
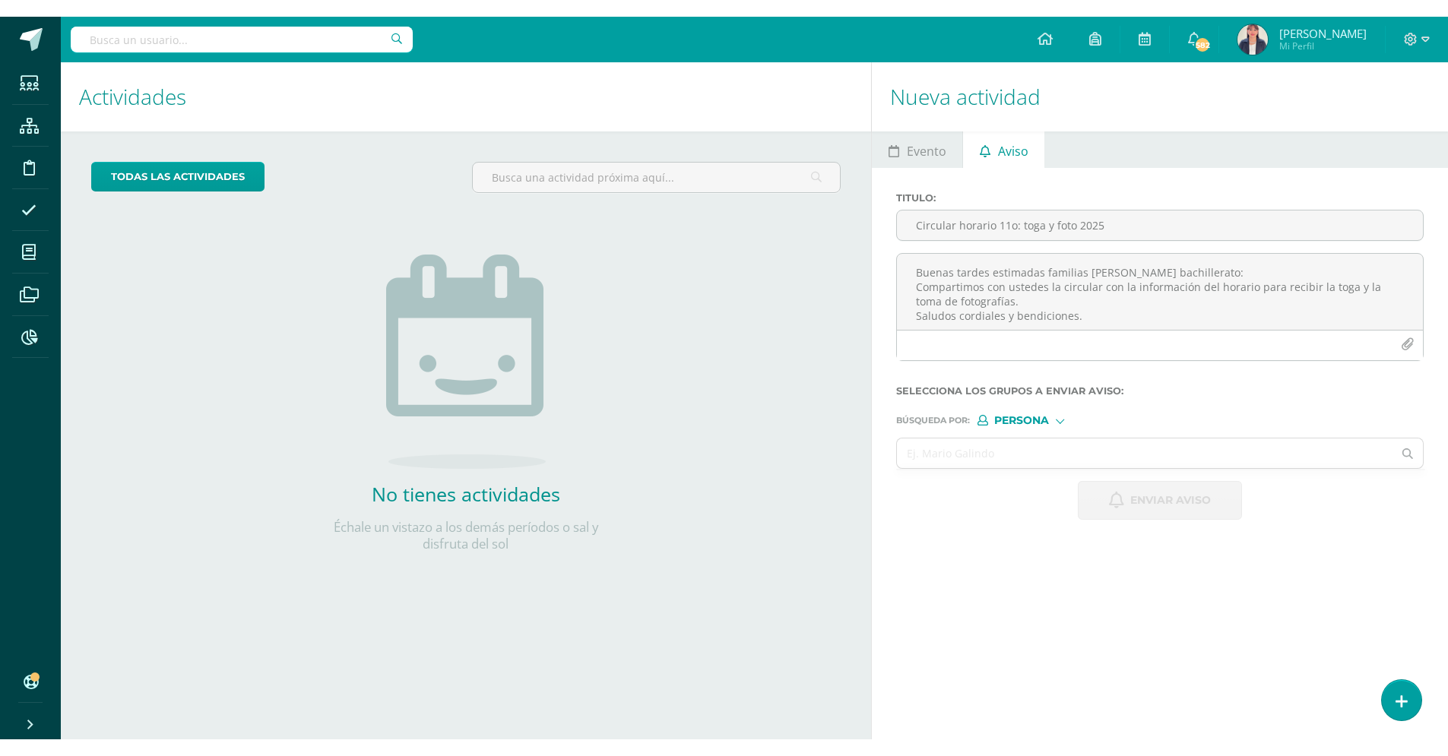
scroll to position [0, 0]
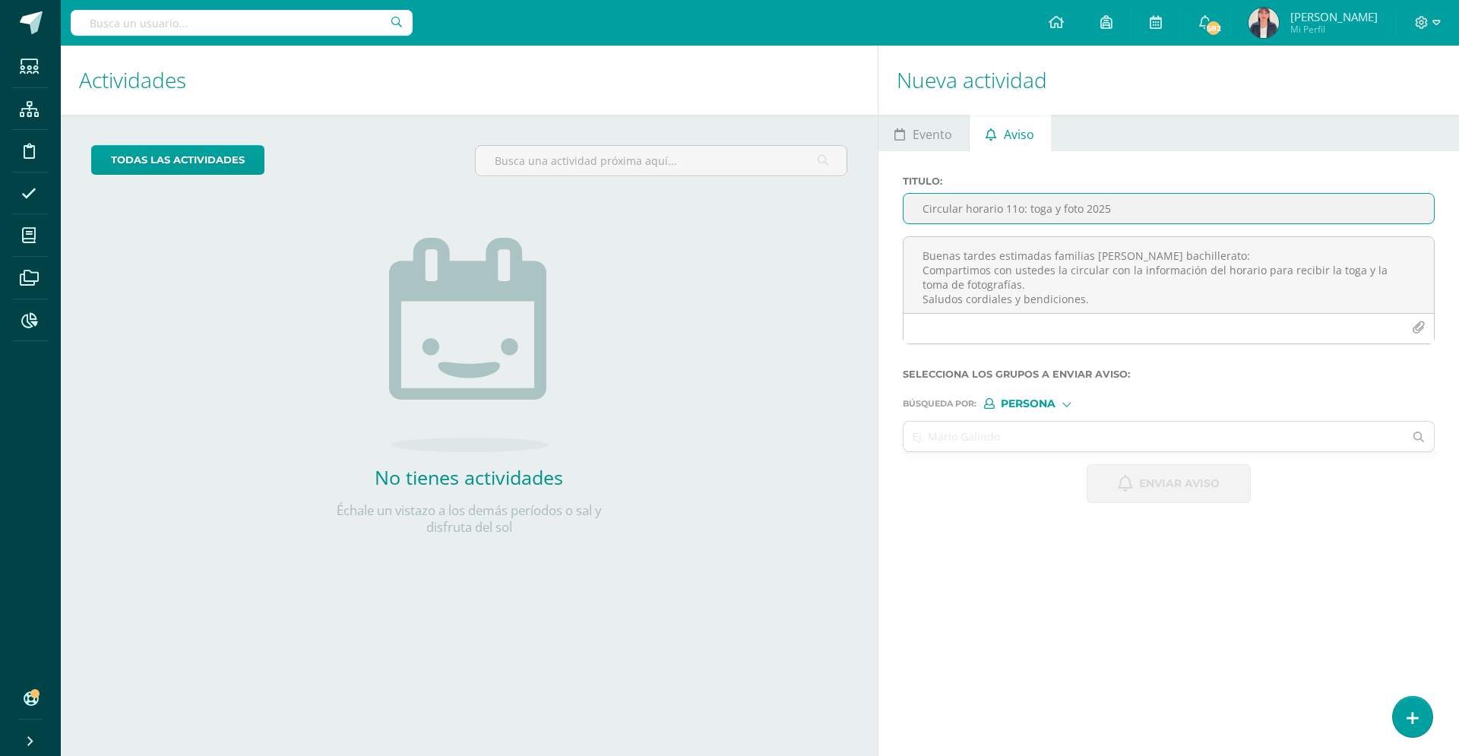
click at [949, 199] on input "Circular horario 11o: toga y foto 2025" at bounding box center [1169, 209] width 530 height 30
paste input "s 6o: toga y foto 2025"
type input "Circular horarios 6o: toga y foto 2025"
click at [933, 256] on textarea "Buenas tardes estimadas familias [PERSON_NAME] bachillerato: Compartimos con us…" at bounding box center [1169, 275] width 530 height 76
type textarea "Buenas tardes estimadas familias de sexto primaria:: Compartimos con ustedes el…"
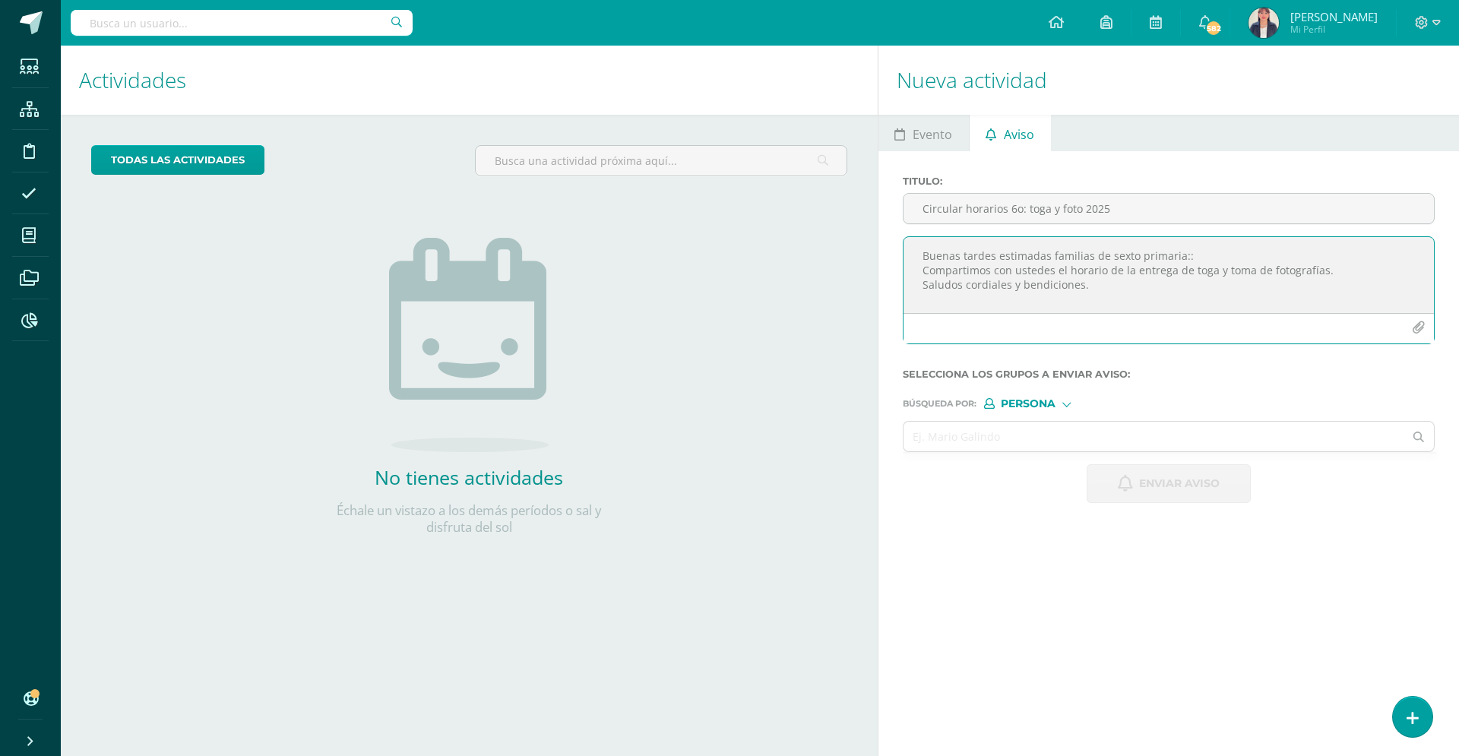
click at [1424, 327] on button "button" at bounding box center [1419, 328] width 30 height 30
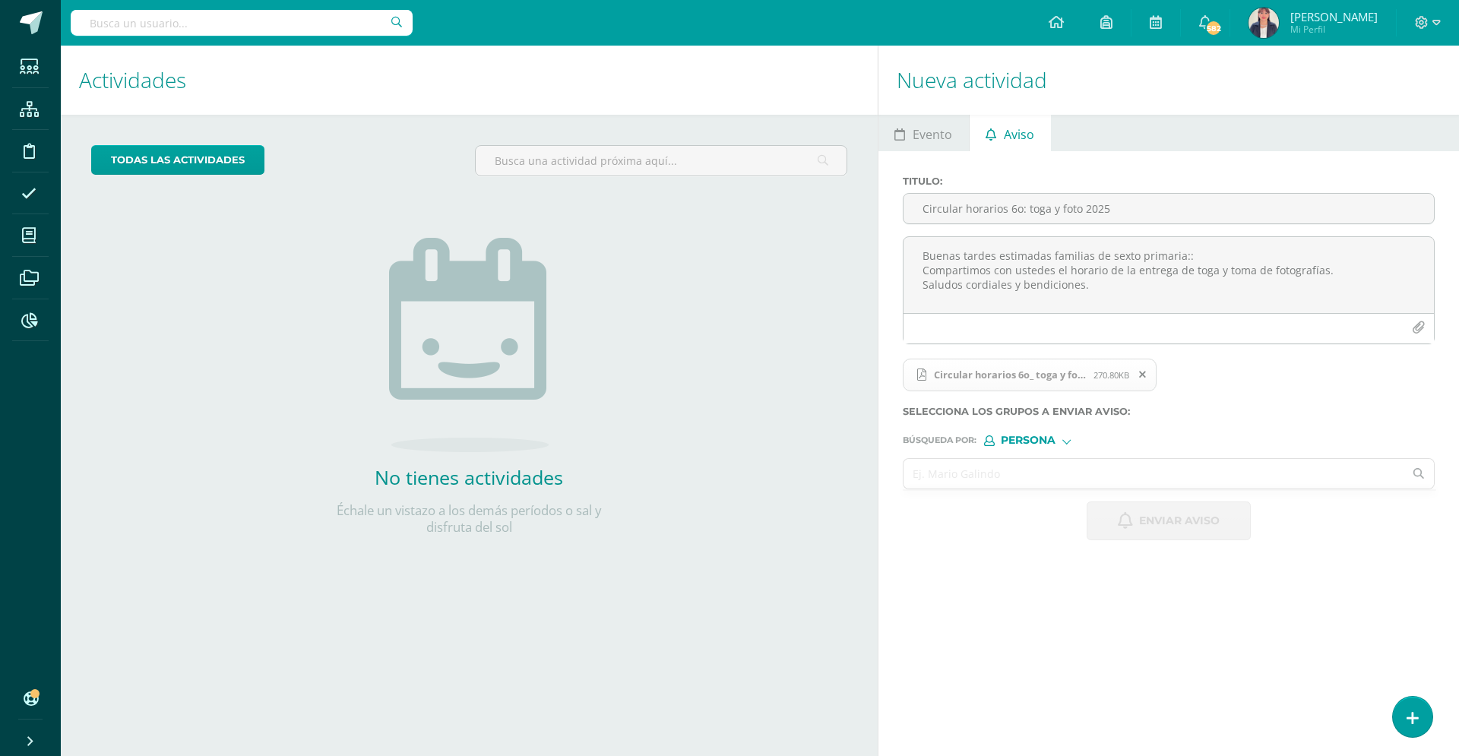
click at [1008, 468] on input "text" at bounding box center [1154, 474] width 501 height 30
click at [1066, 439] on div at bounding box center [1067, 439] width 8 height 8
click at [1055, 461] on span "Estructura" at bounding box center [1059, 460] width 75 height 8
click at [1027, 474] on input "text" at bounding box center [1154, 474] width 501 height 30
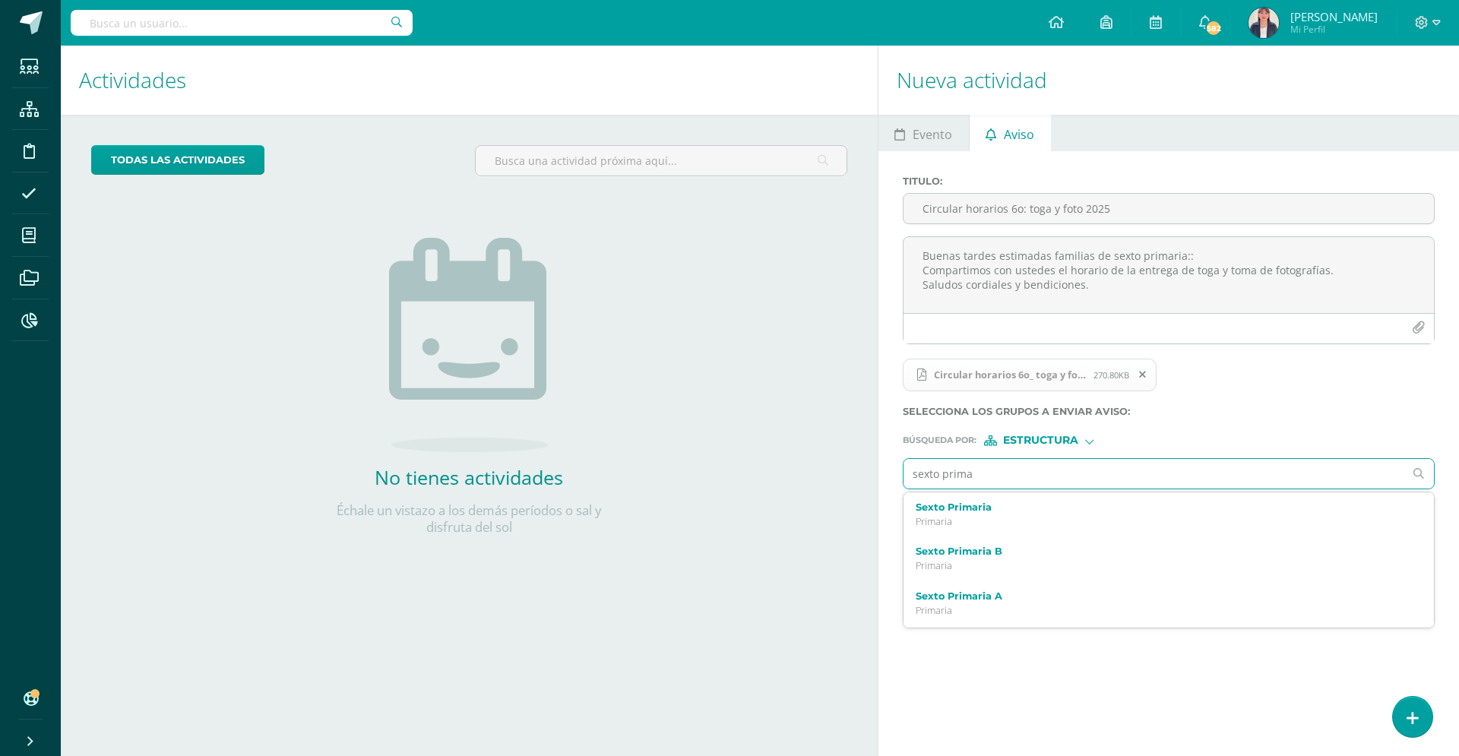
type input "sexto primar"
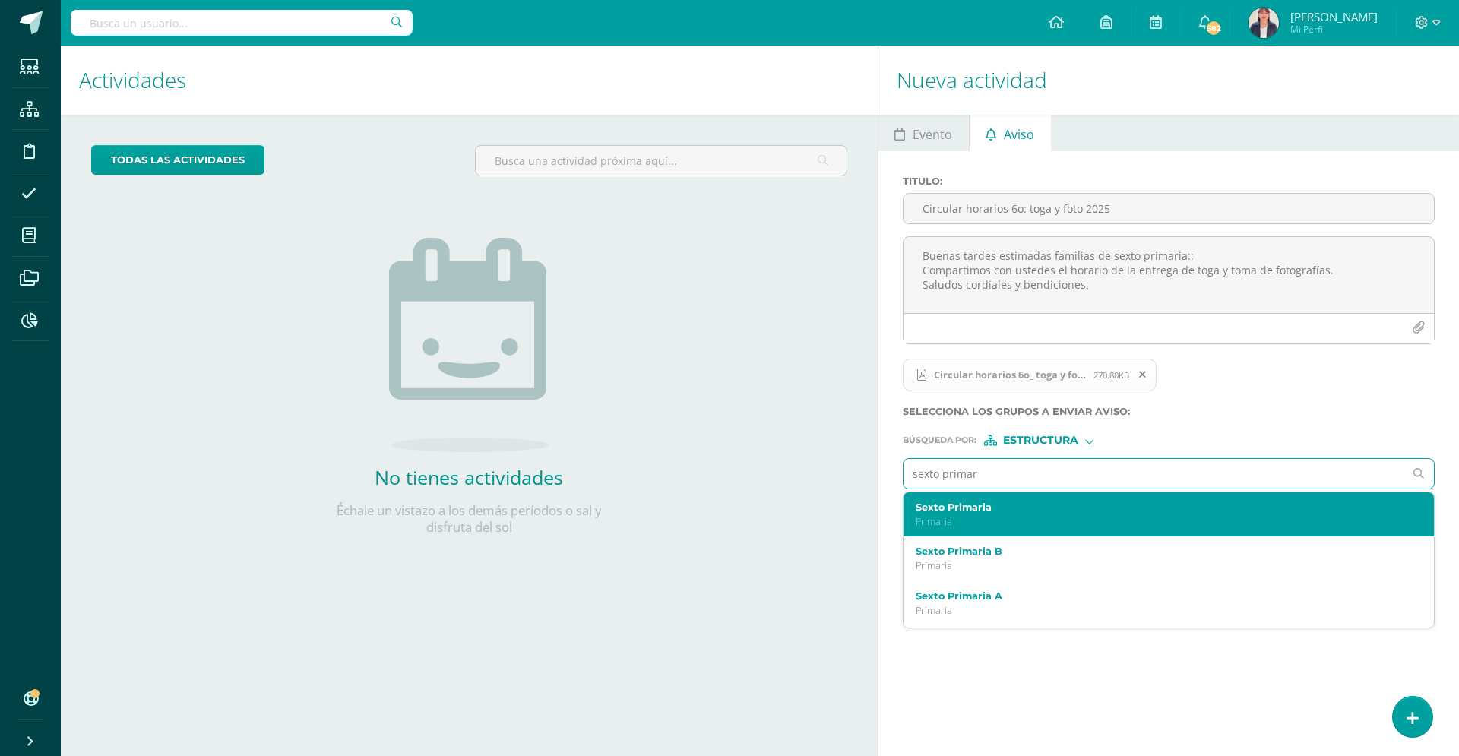
click at [1004, 507] on label "Sexto Primaria" at bounding box center [1158, 507] width 484 height 11
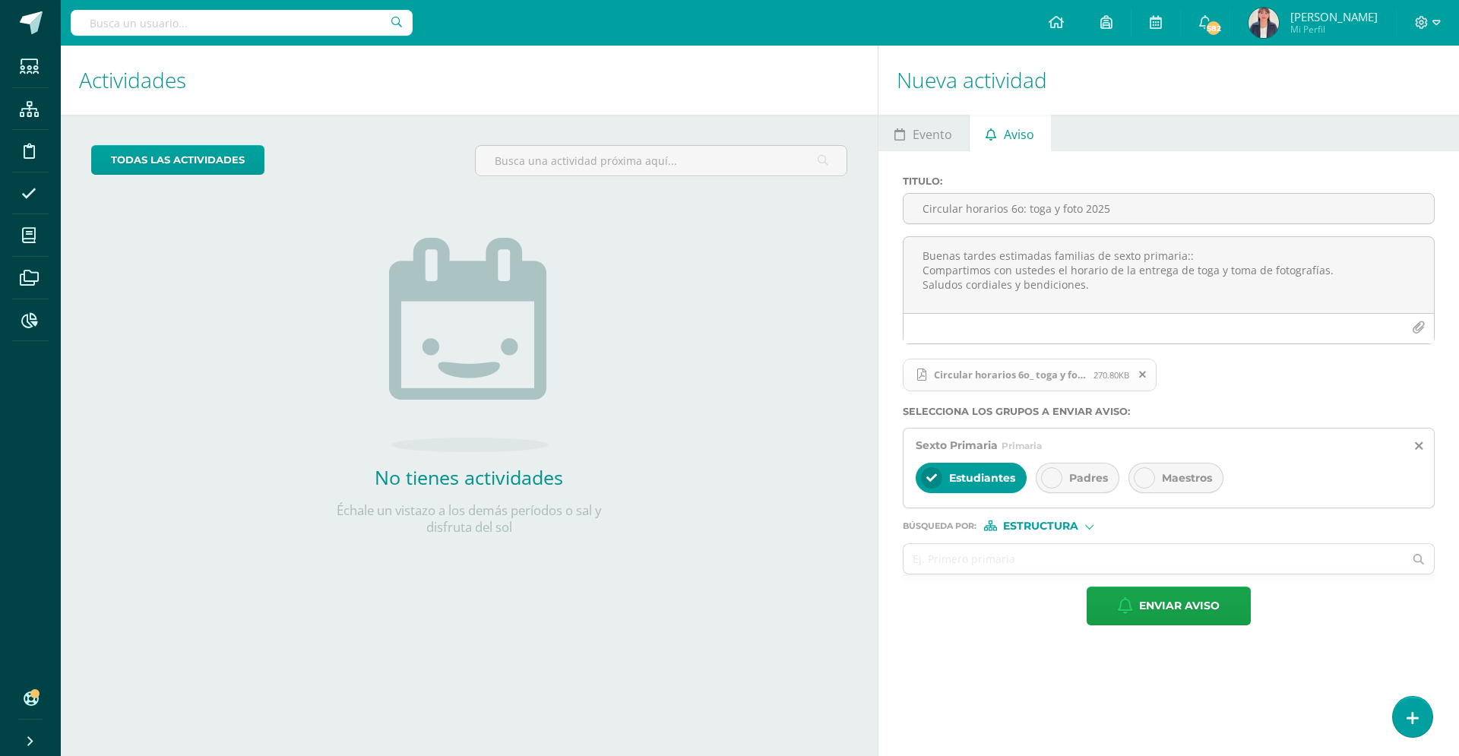
click at [1053, 482] on icon at bounding box center [1052, 478] width 11 height 11
click at [1147, 477] on icon at bounding box center [1144, 478] width 11 height 11
click at [986, 558] on input "text" at bounding box center [1154, 559] width 501 height 30
click at [1059, 533] on form "Titulo : Circular horarios 6o: toga y foto 2025 Buenas tardes estimadas familia…" at bounding box center [1169, 401] width 532 height 450
click at [1094, 530] on div "Estructura" at bounding box center [1041, 526] width 114 height 11
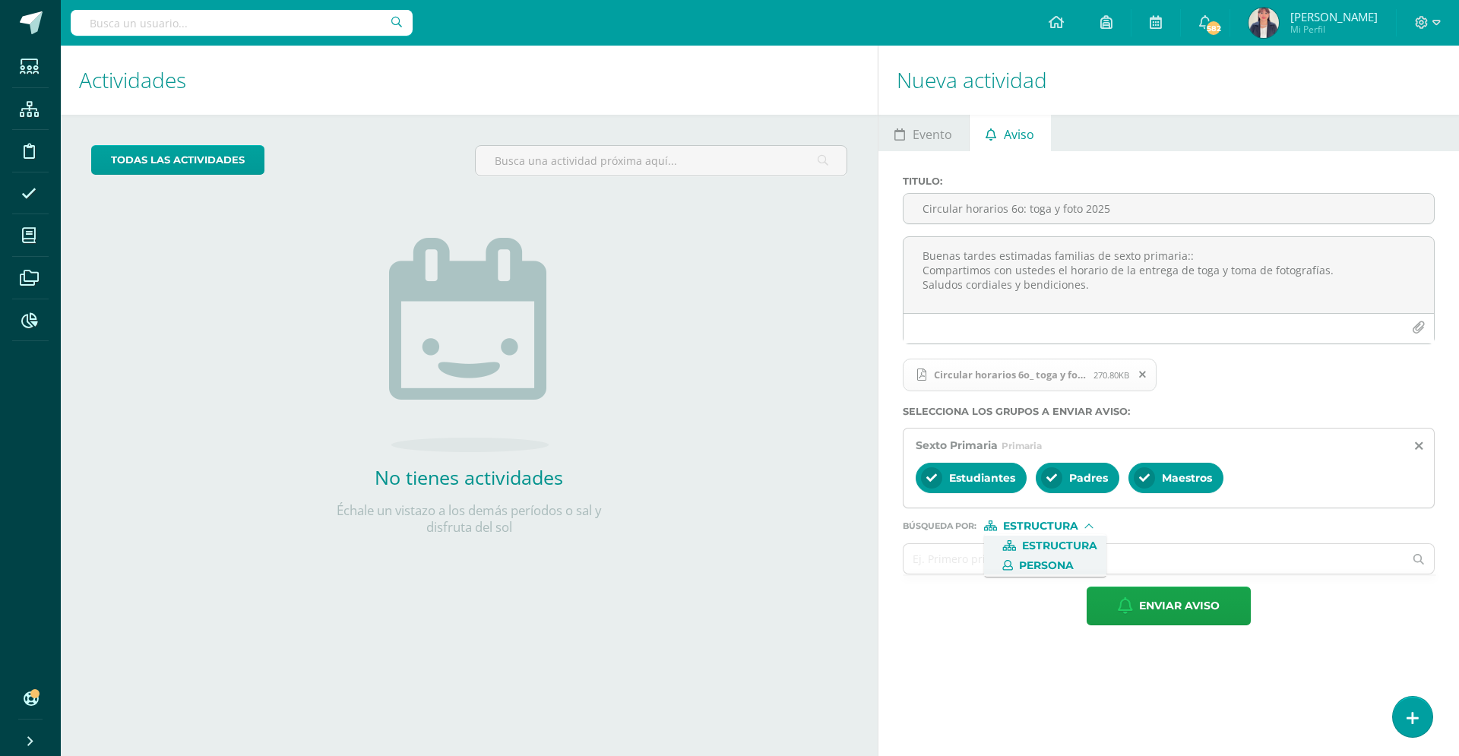
click at [1056, 562] on span "Persona" at bounding box center [1046, 566] width 55 height 8
click at [992, 565] on input "text" at bounding box center [1154, 559] width 501 height 30
type input "rece"
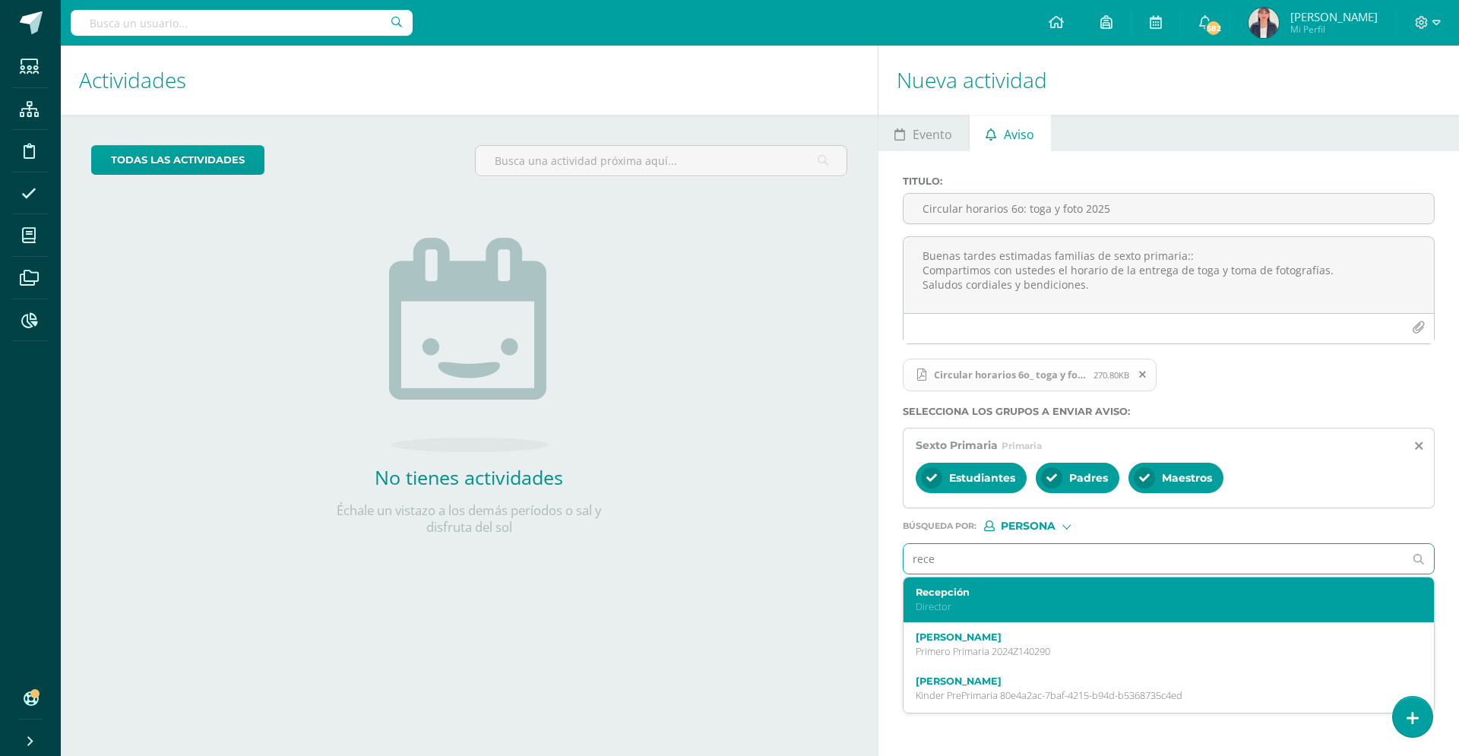
click at [993, 587] on label "Recepción" at bounding box center [1158, 592] width 484 height 11
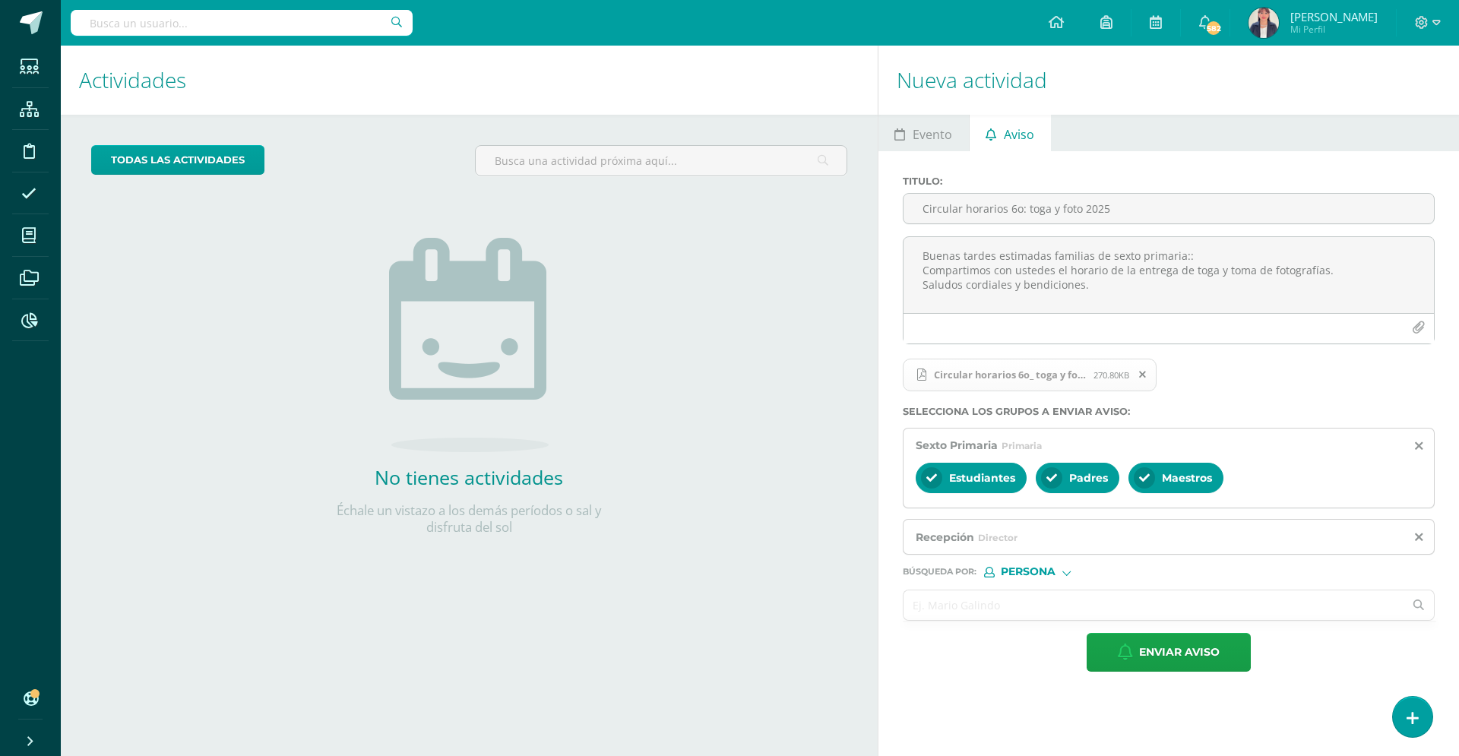
click at [972, 615] on input "text" at bounding box center [1154, 606] width 501 height 30
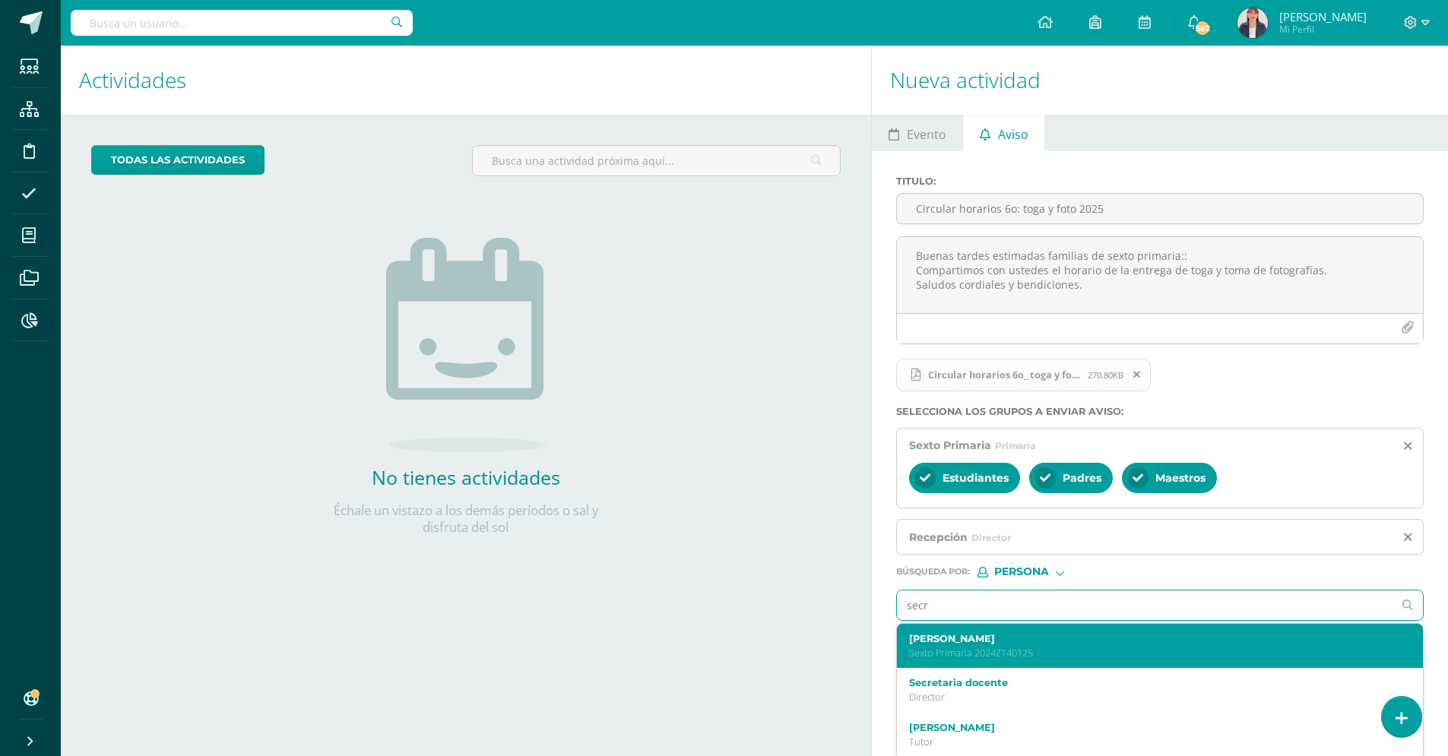
type input "secre"
click at [980, 647] on p "Director" at bounding box center [1149, 653] width 480 height 13
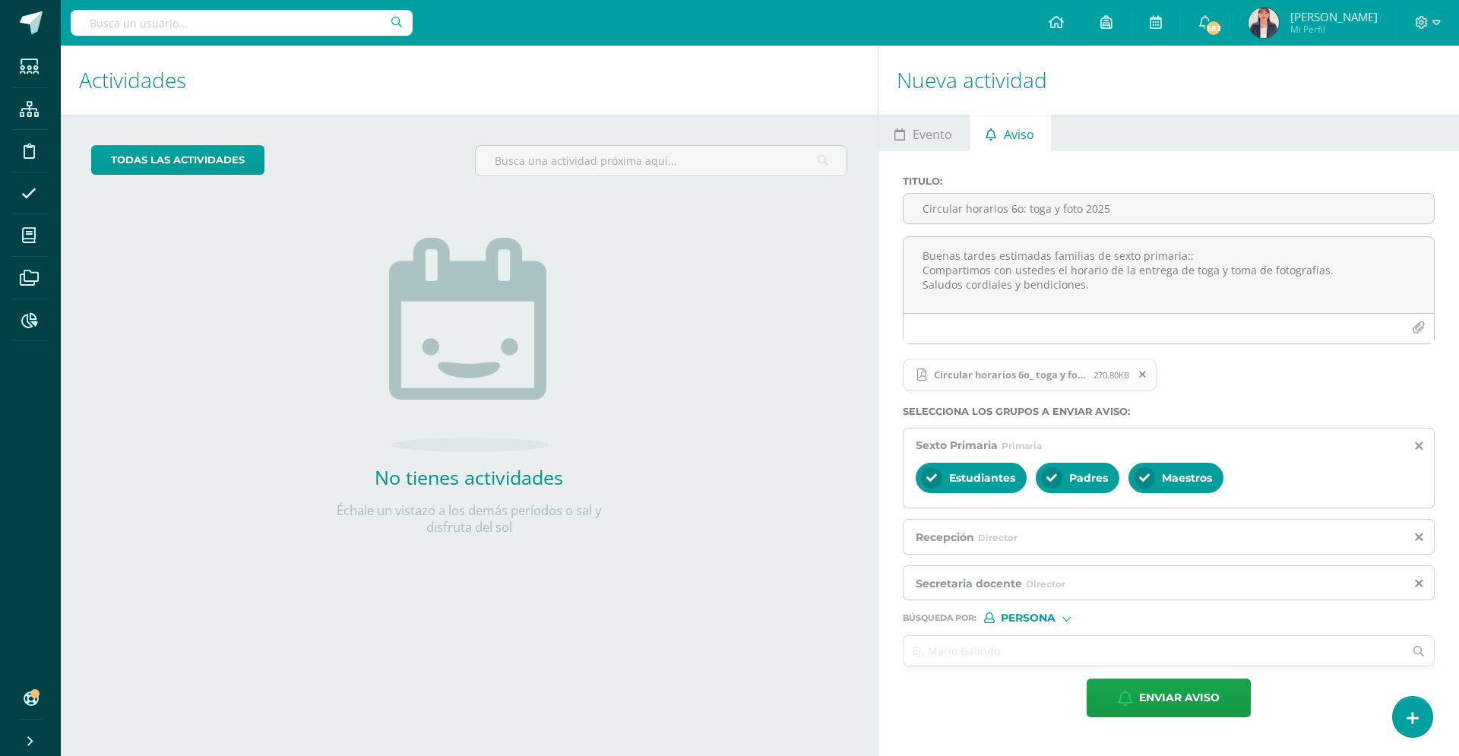
click at [967, 651] on input "text" at bounding box center [1154, 651] width 501 height 30
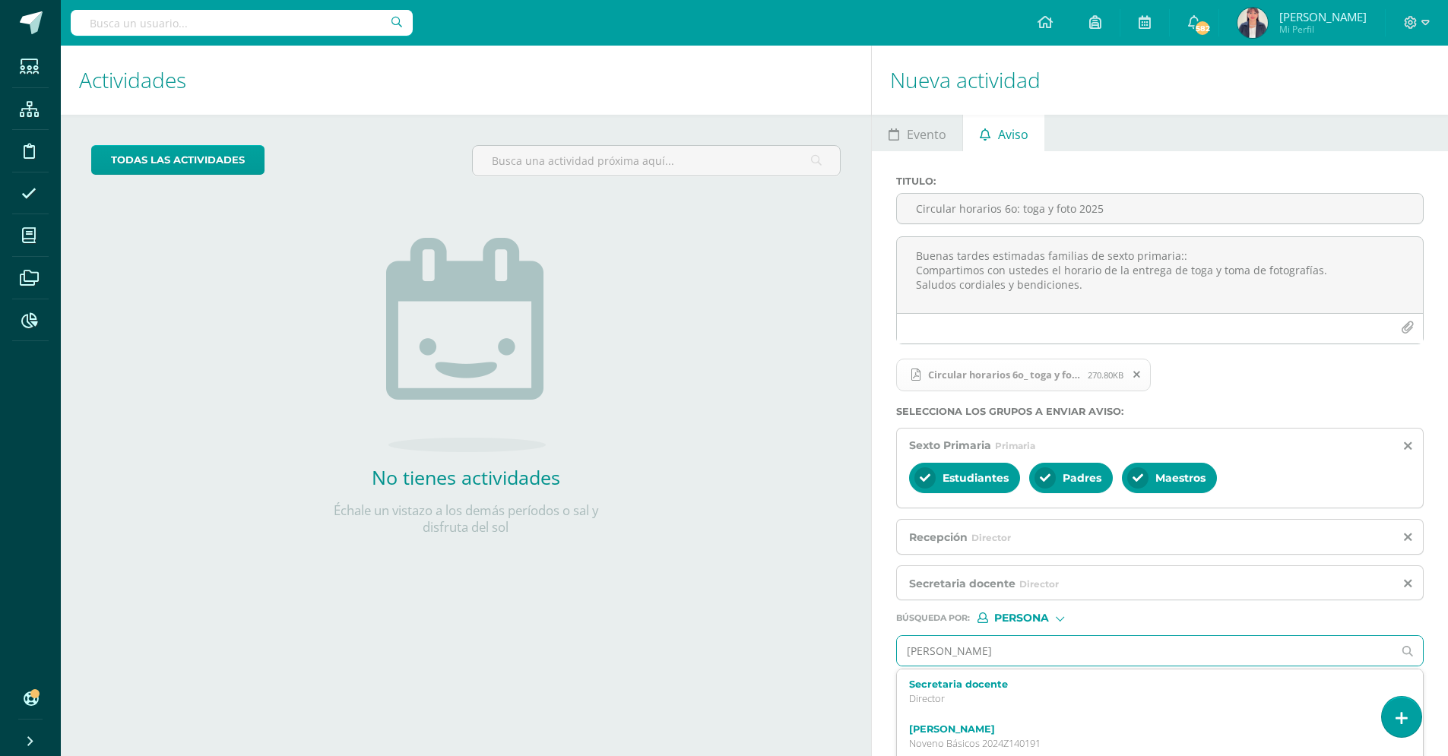
type input "[PERSON_NAME]"
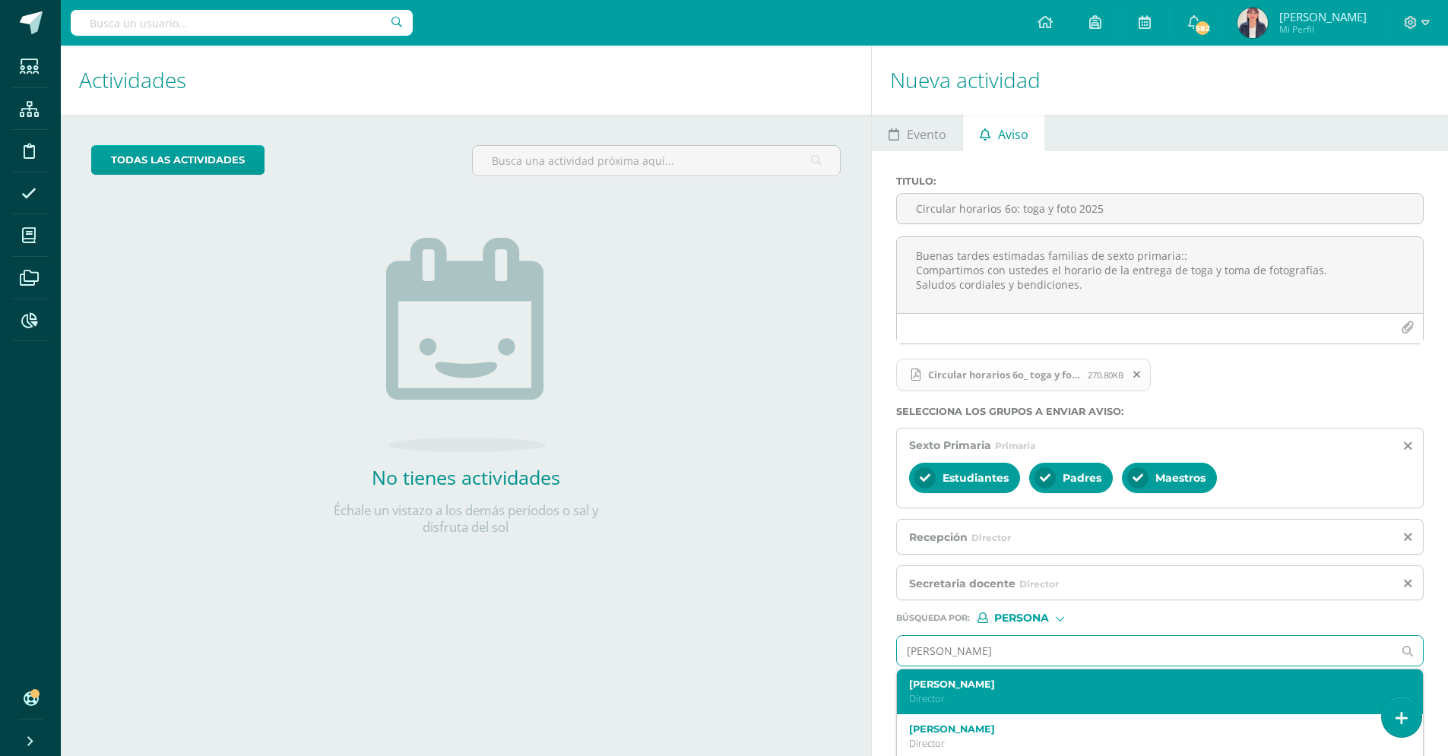
click at [976, 682] on label "[PERSON_NAME]" at bounding box center [1149, 684] width 480 height 11
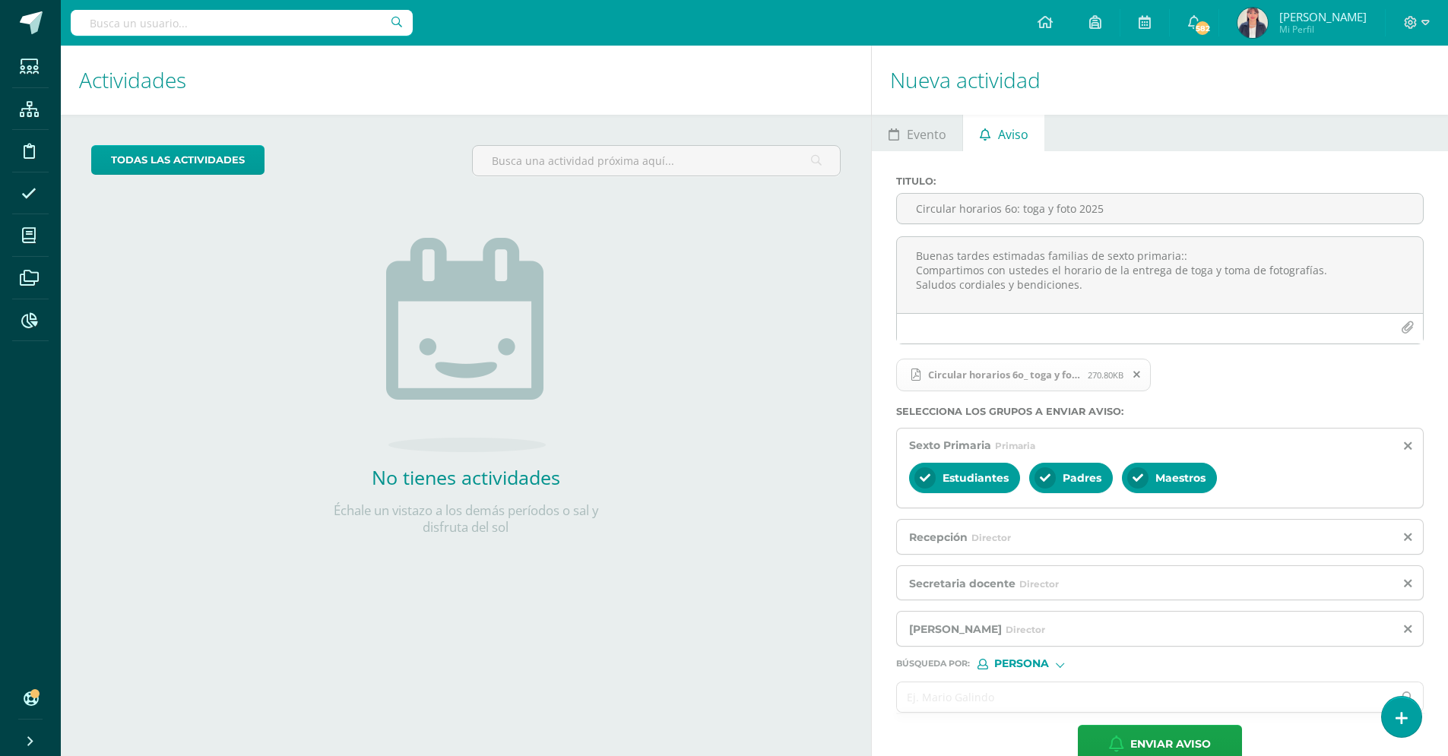
click at [937, 705] on input "text" at bounding box center [1145, 697] width 496 height 30
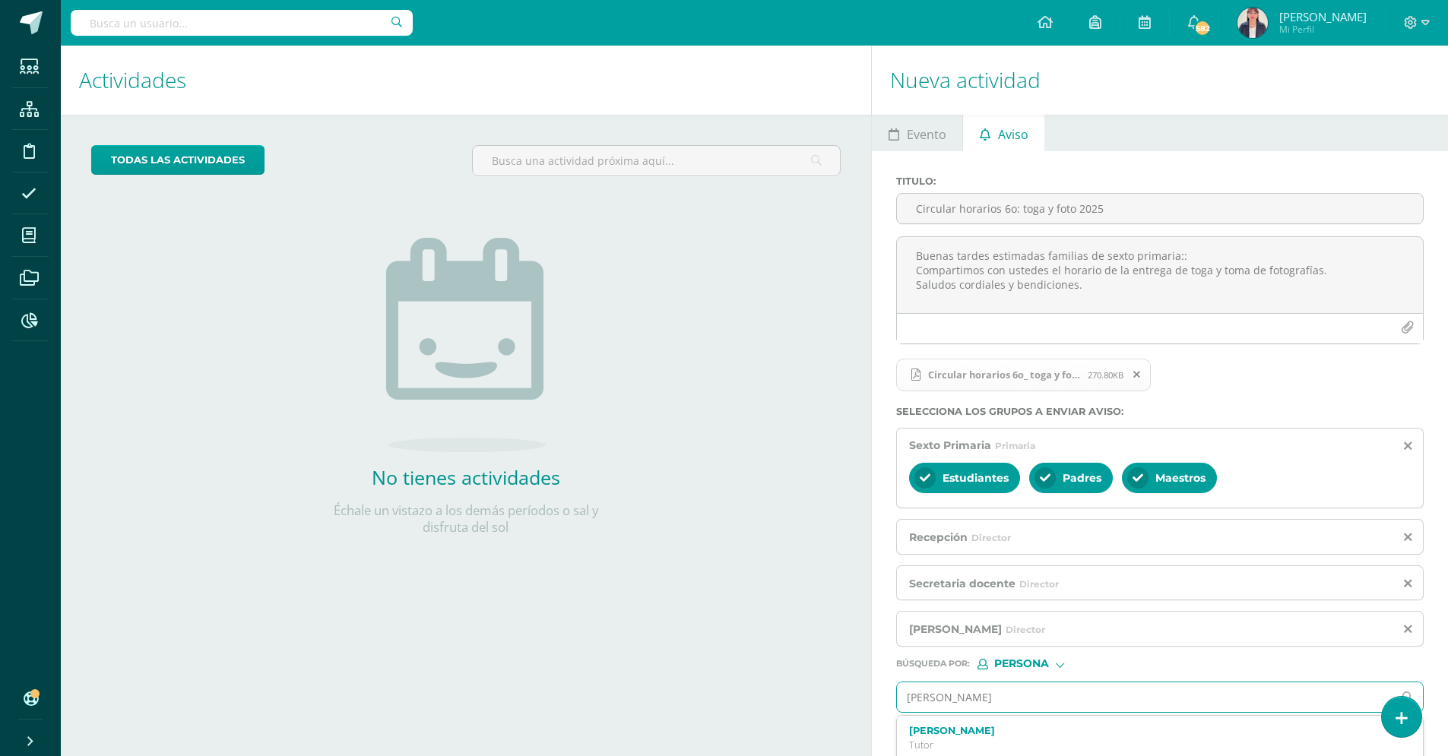
type input "[PERSON_NAME]"
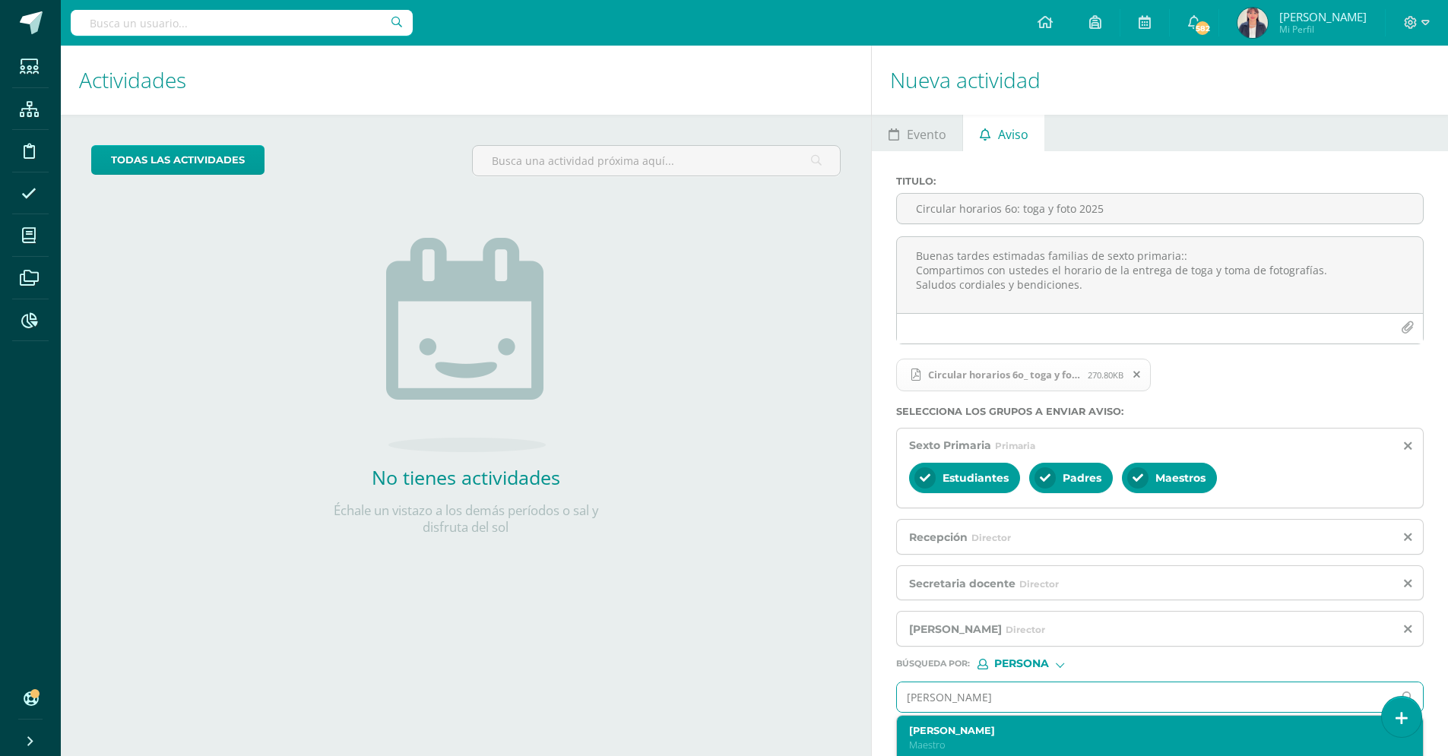
click at [970, 739] on p "Maestro" at bounding box center [1149, 745] width 480 height 13
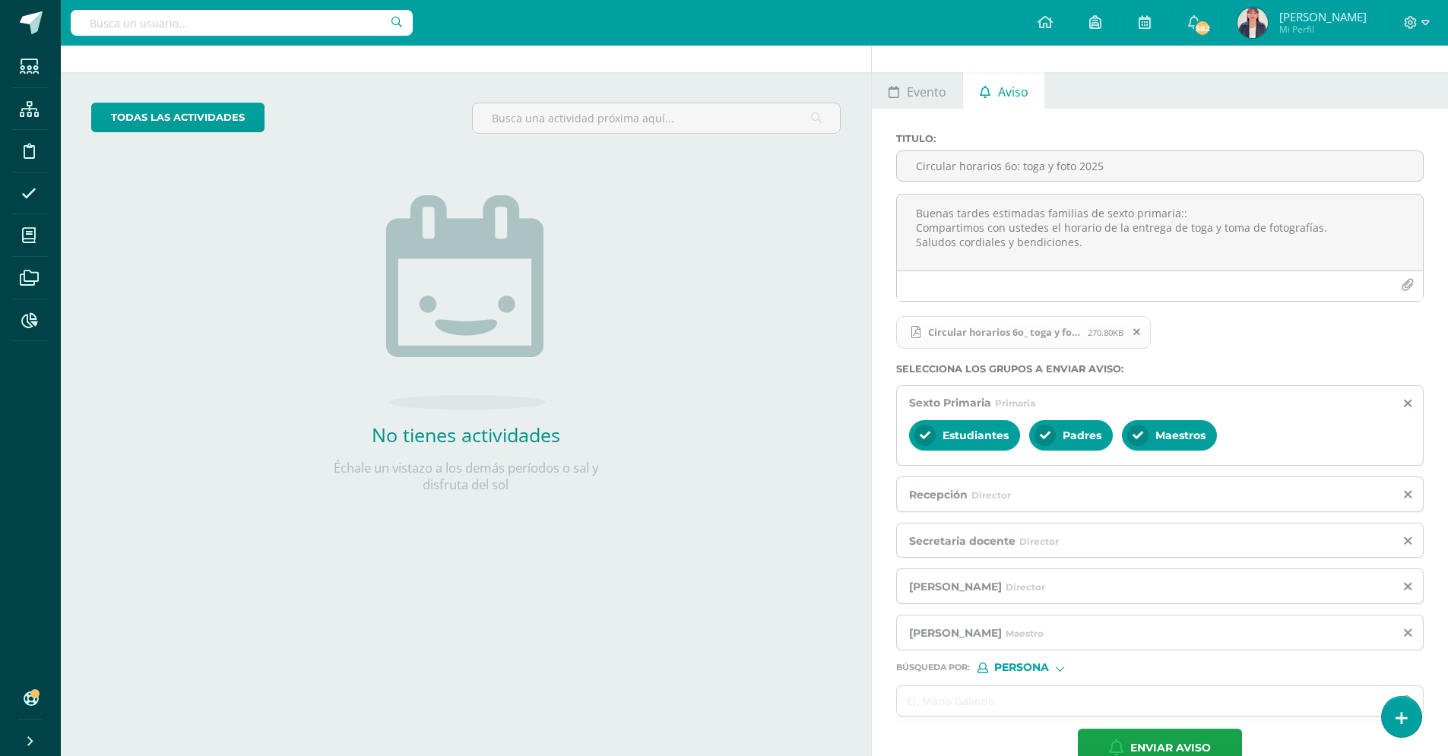
scroll to position [78, 0]
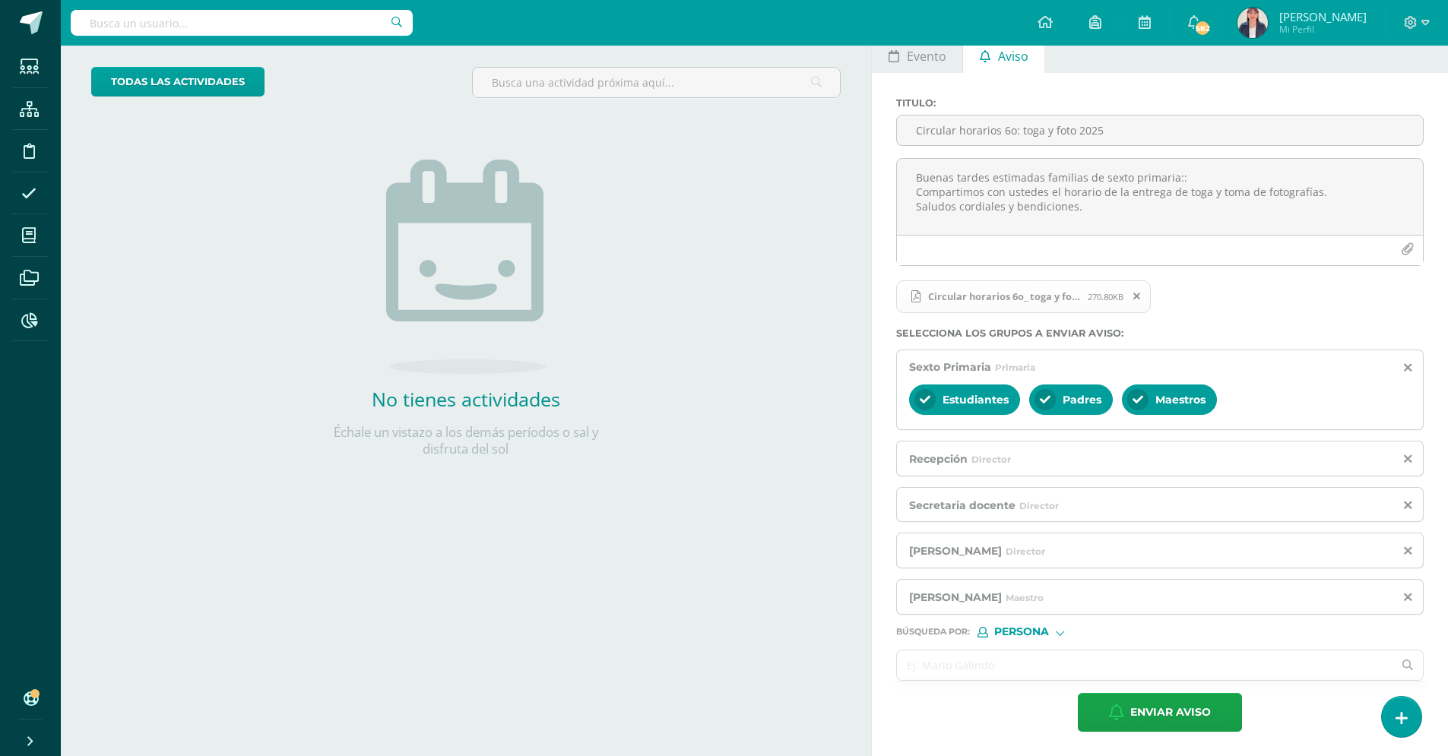
click at [956, 668] on input "text" at bounding box center [1145, 666] width 496 height 30
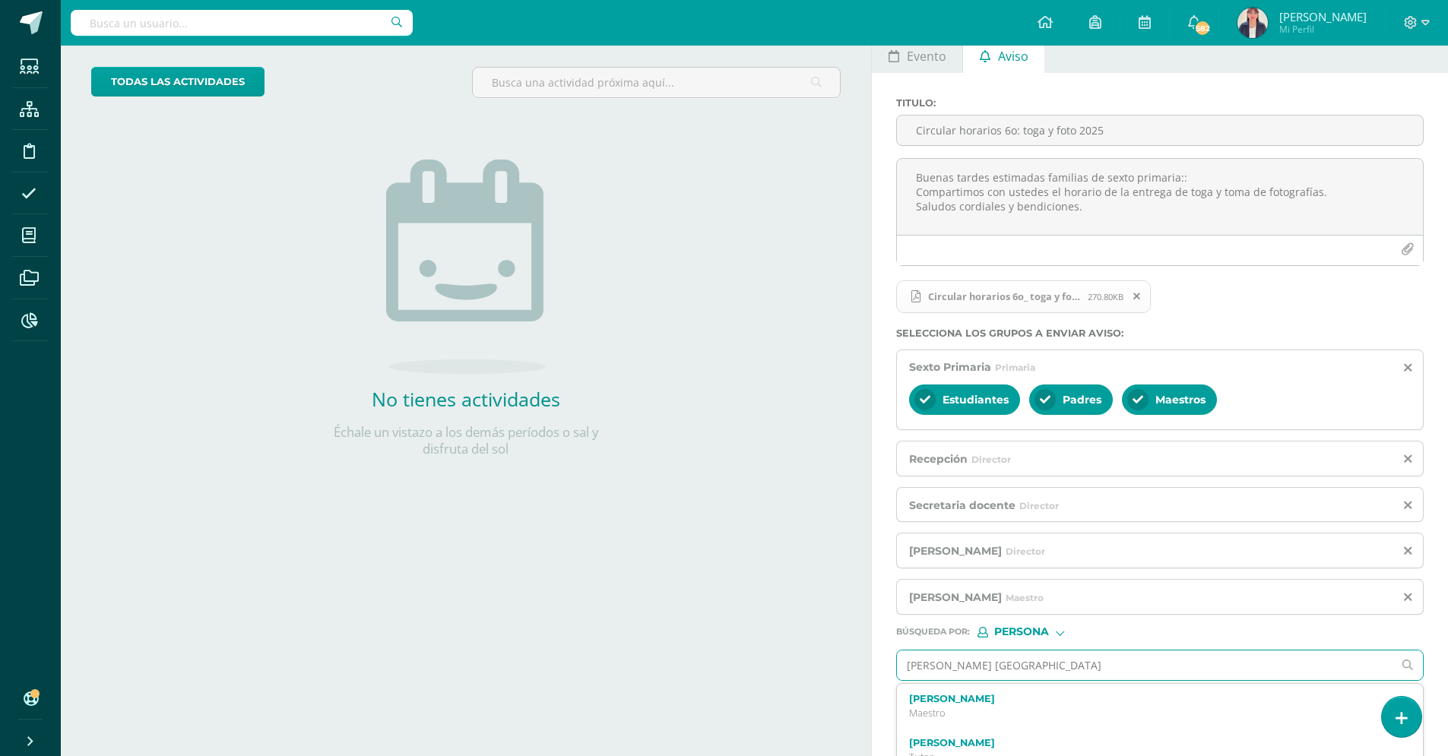
type input "[PERSON_NAME]"
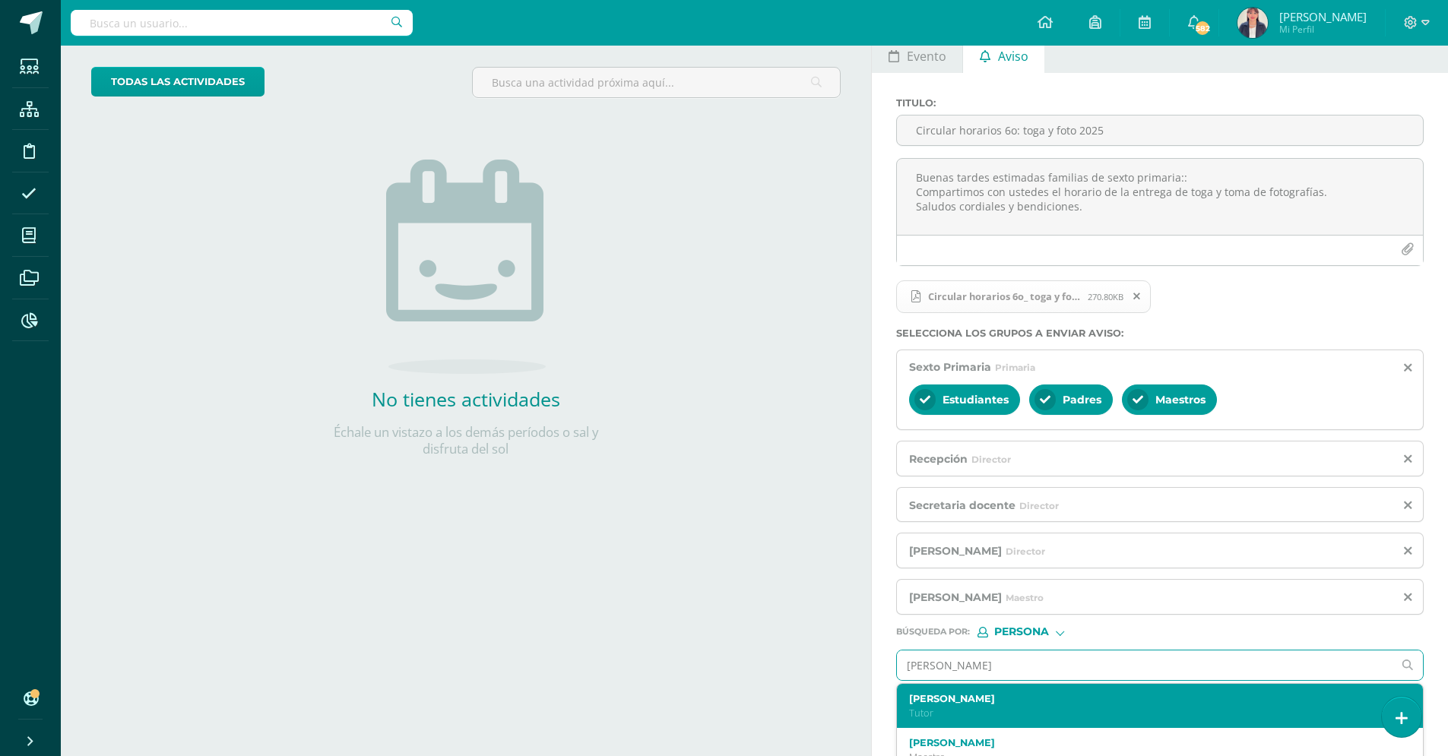
click at [939, 698] on label "[PERSON_NAME]" at bounding box center [1149, 698] width 480 height 11
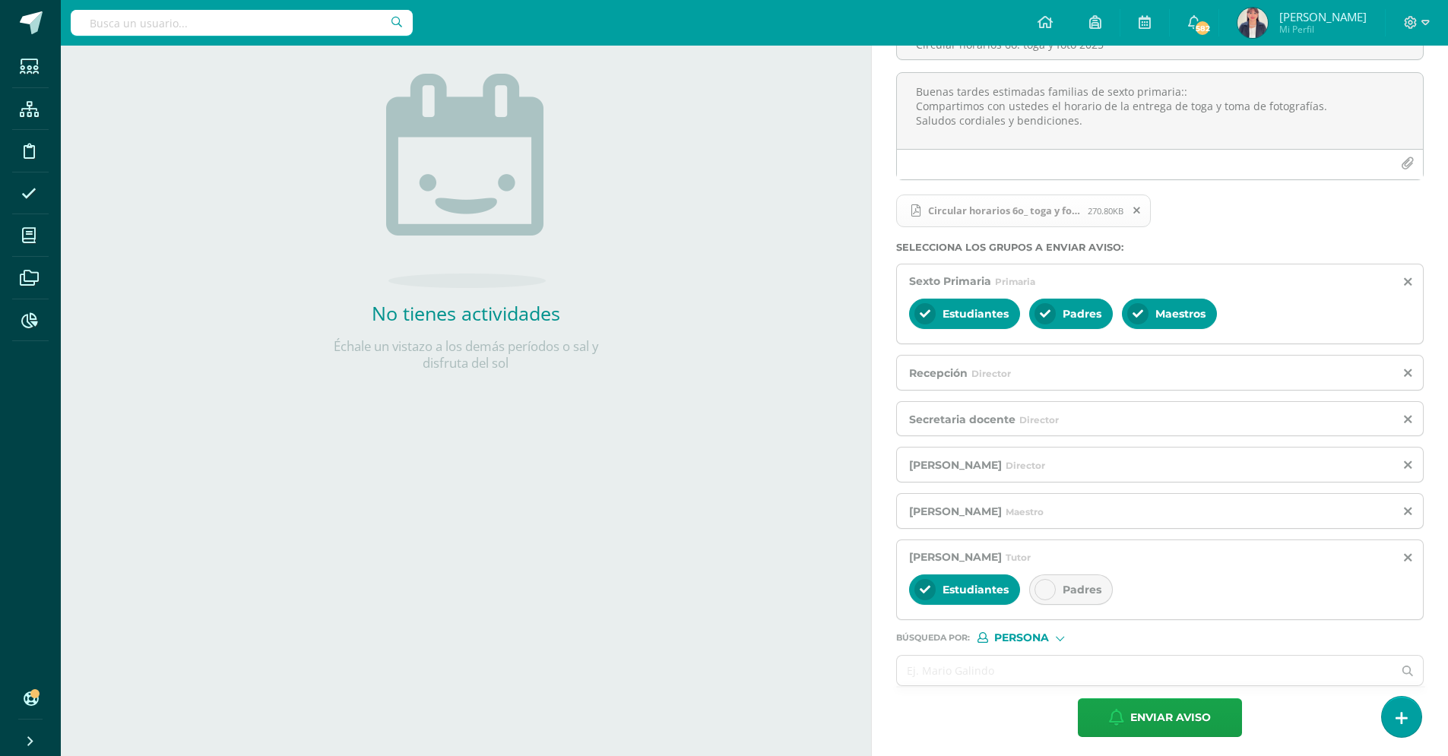
scroll to position [169, 0]
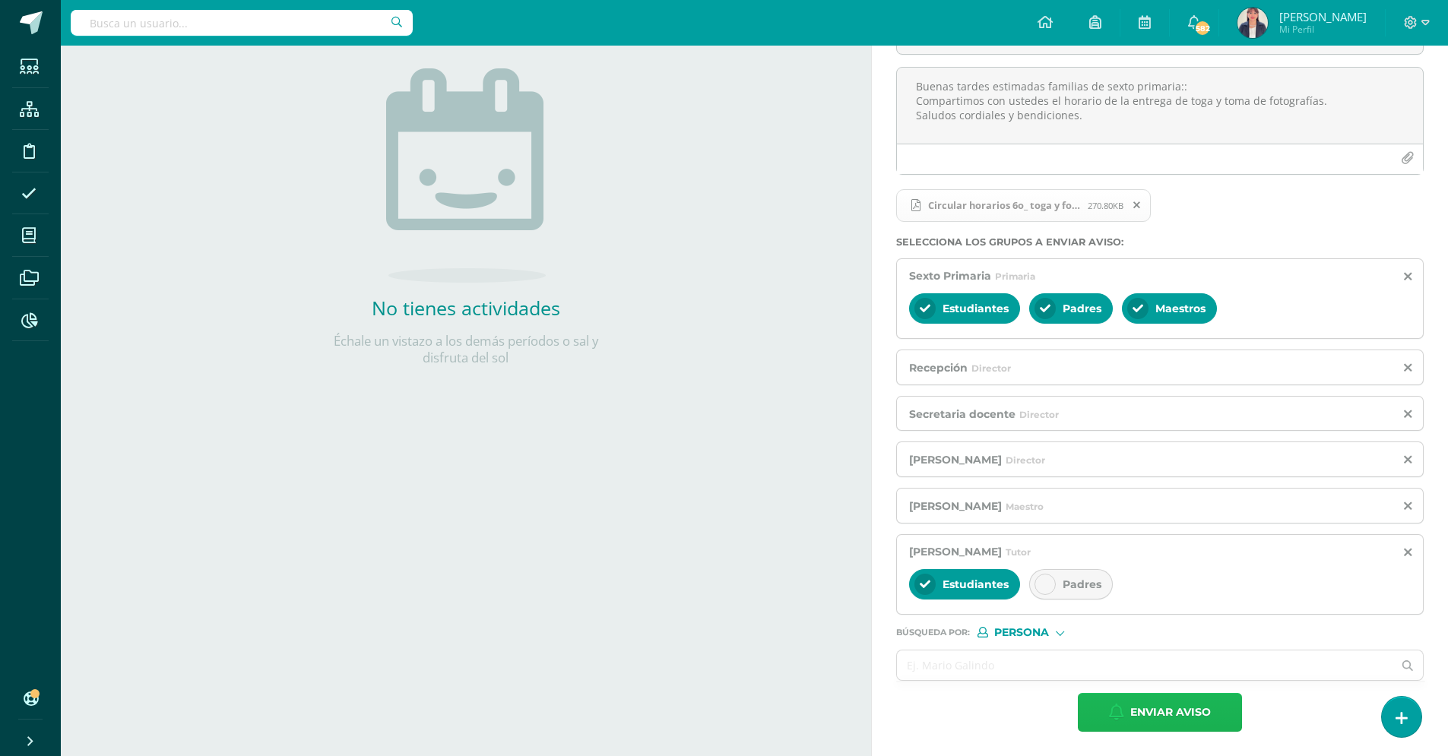
click at [1145, 714] on span "Enviar aviso" at bounding box center [1170, 712] width 81 height 37
